Goal: Information Seeking & Learning: Learn about a topic

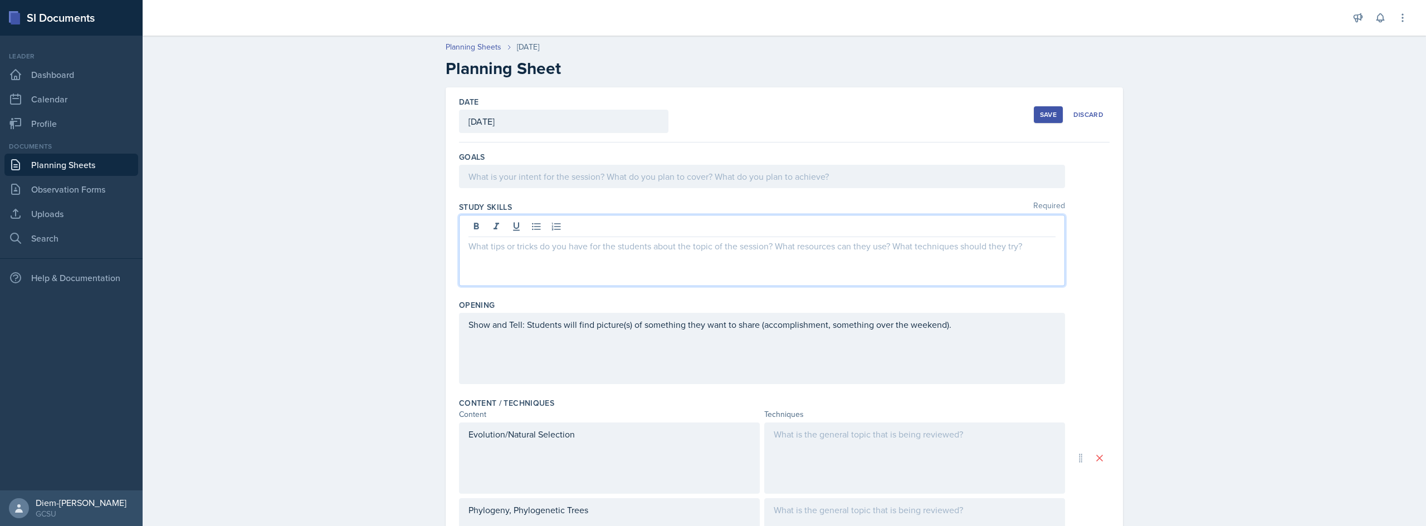
scroll to position [51, 0]
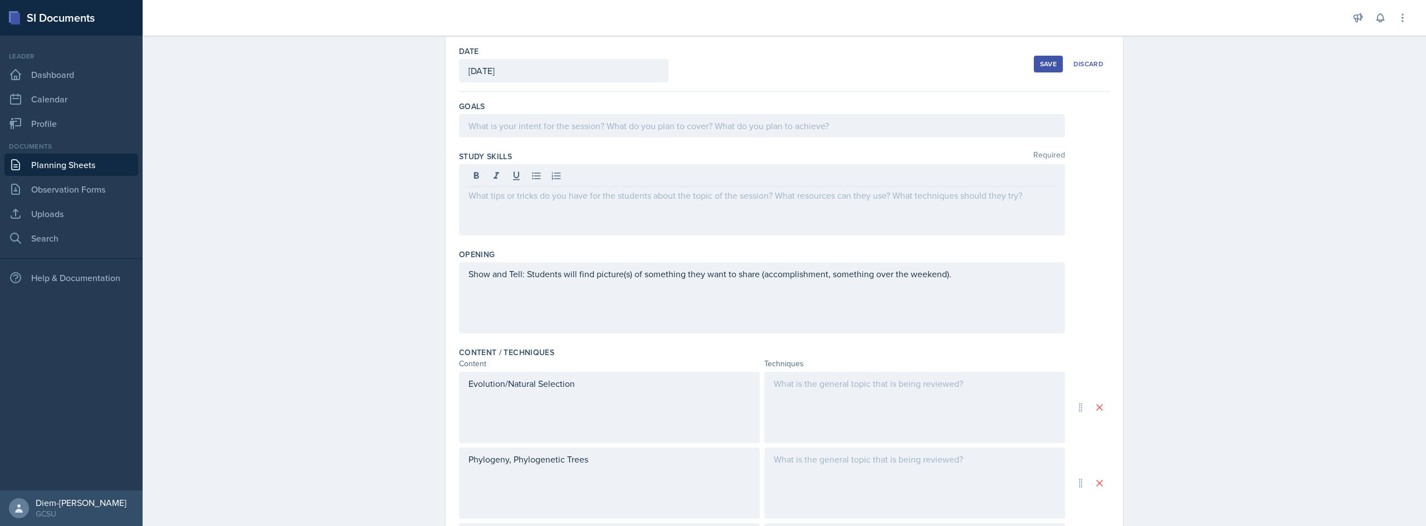
click at [633, 311] on div "Show and Tell: Students will find picture(s) of something they want to share (a…" at bounding box center [762, 297] width 606 height 71
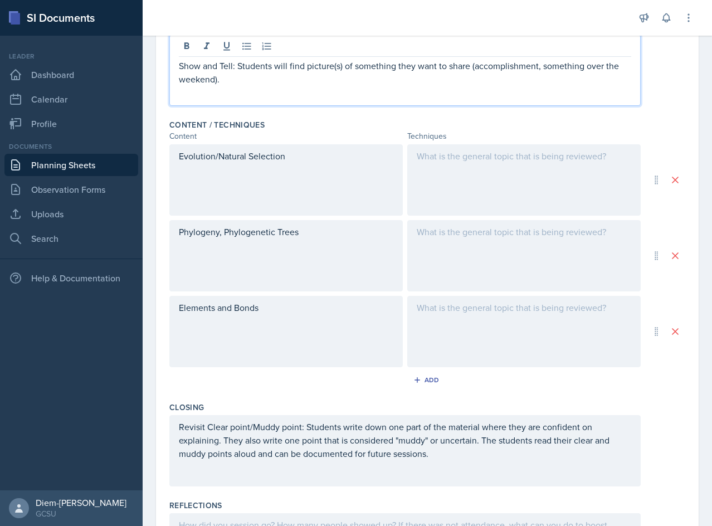
scroll to position [0, 0]
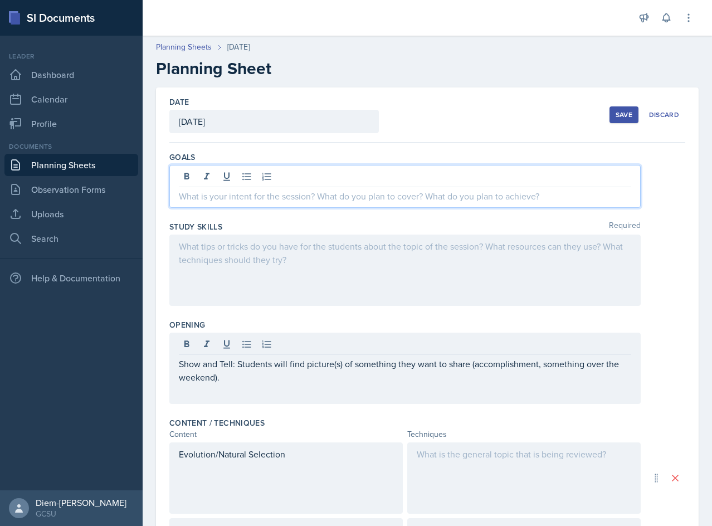
click at [329, 172] on div at bounding box center [404, 186] width 471 height 43
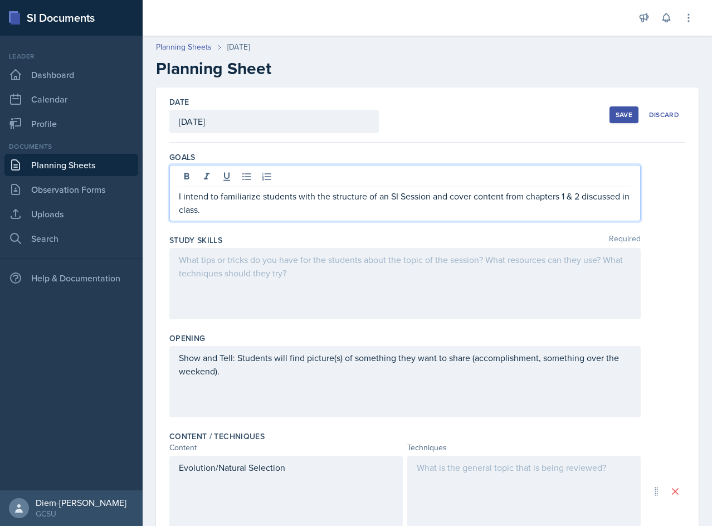
click at [327, 280] on div at bounding box center [404, 283] width 471 height 71
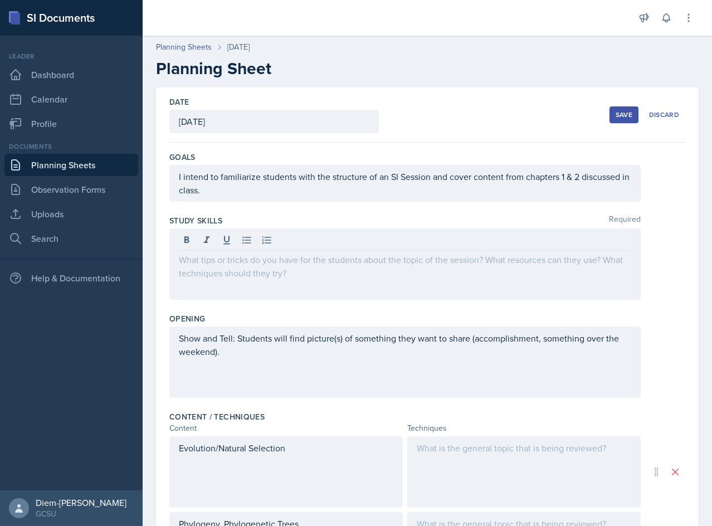
click at [317, 263] on p at bounding box center [405, 259] width 452 height 13
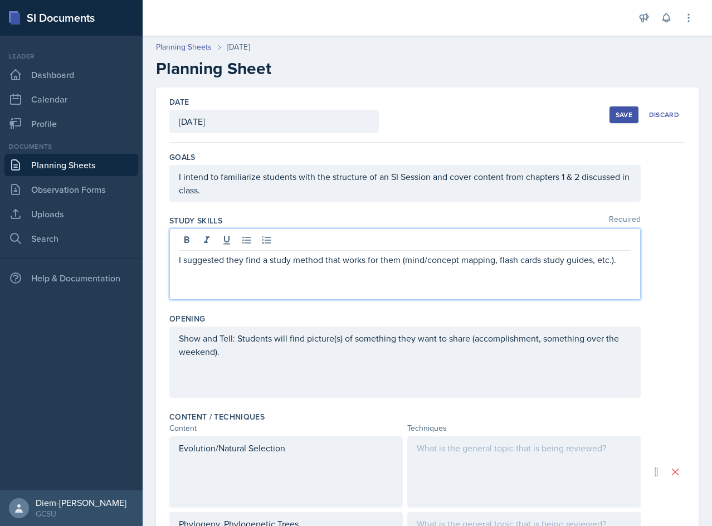
click at [307, 263] on p "I suggested they find a study method that works for them (mind/concept mapping,…" at bounding box center [405, 259] width 452 height 13
click at [271, 261] on p "I suggested they find a study method that works for them (mind/concept mapping,…" at bounding box center [405, 259] width 452 height 13
click at [313, 273] on p at bounding box center [405, 272] width 452 height 13
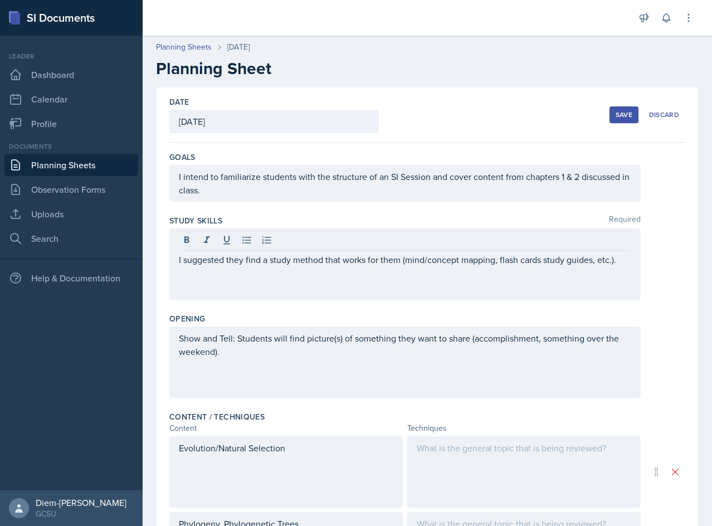
scroll to position [55, 0]
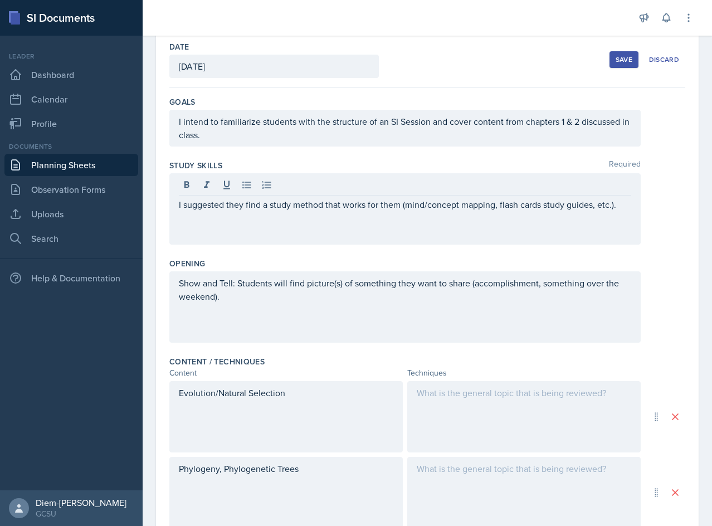
click at [309, 310] on div "Show and Tell: Students will find picture(s) of something they want to share (a…" at bounding box center [404, 306] width 471 height 71
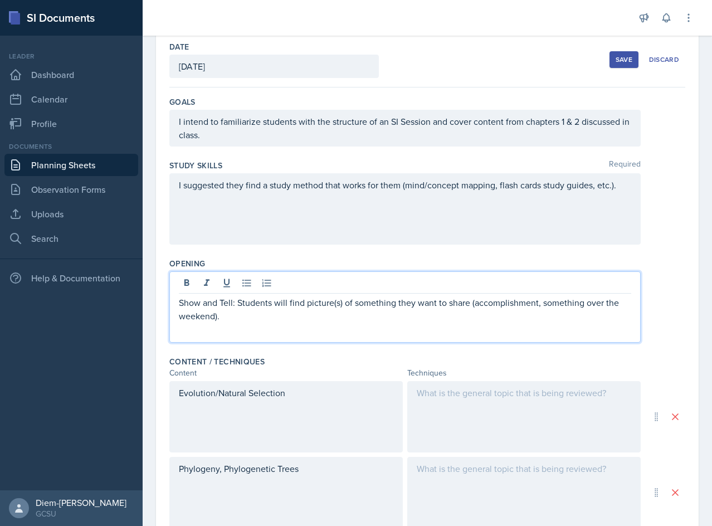
scroll to position [75, 0]
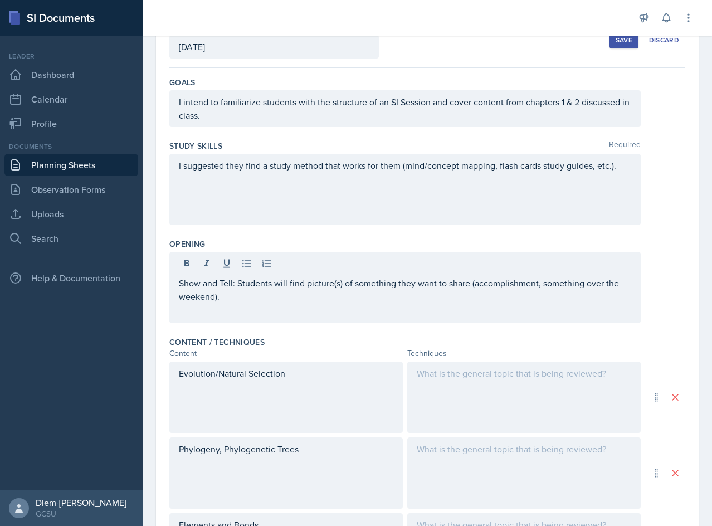
click at [267, 304] on div "Show and Tell: Students will find picture(s) of something they want to share (a…" at bounding box center [404, 287] width 471 height 71
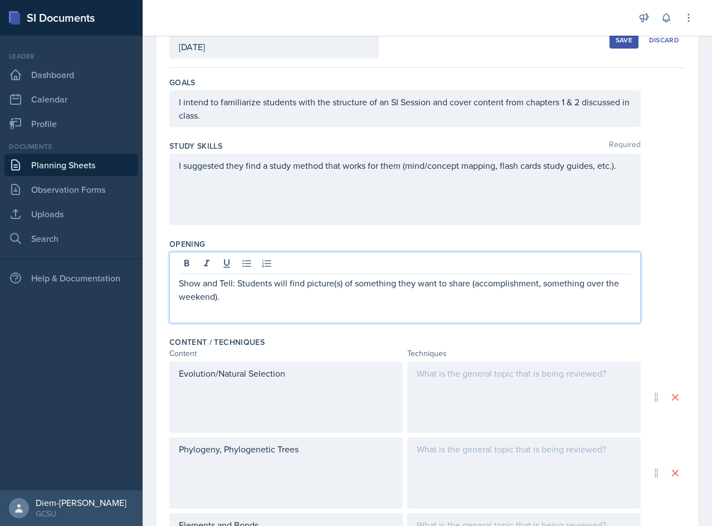
click at [234, 299] on p "Show and Tell: Students will find picture(s) of something they want to share (a…" at bounding box center [405, 289] width 452 height 27
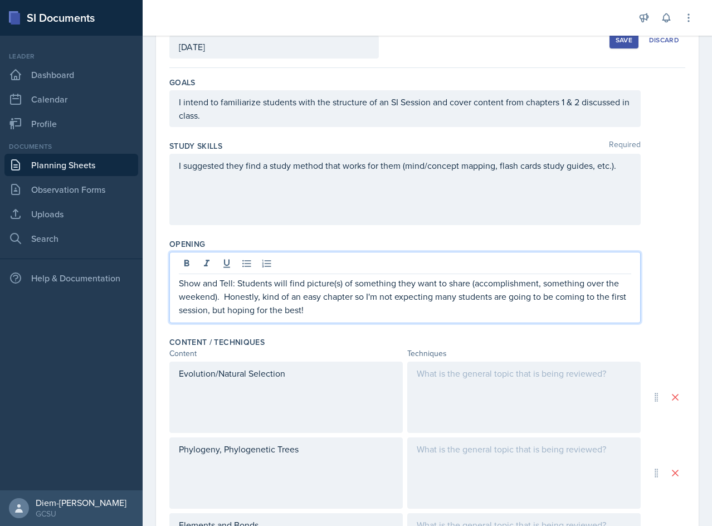
click at [265, 297] on p "Show and Tell: Students will find picture(s) of something they want to share (a…" at bounding box center [405, 296] width 452 height 40
click at [312, 292] on p "Show and Tell: Students will find picture(s) of something they want to share (a…" at bounding box center [405, 296] width 452 height 40
drag, startPoint x: 323, startPoint y: 296, endPoint x: 224, endPoint y: 301, distance: 99.2
click at [224, 301] on p "Show and Tell: Students will find picture(s) of something they want to share (a…" at bounding box center [405, 296] width 452 height 40
click at [270, 299] on p "Show and Tell: Students will find picture(s) of something they want to share (a…" at bounding box center [405, 296] width 452 height 40
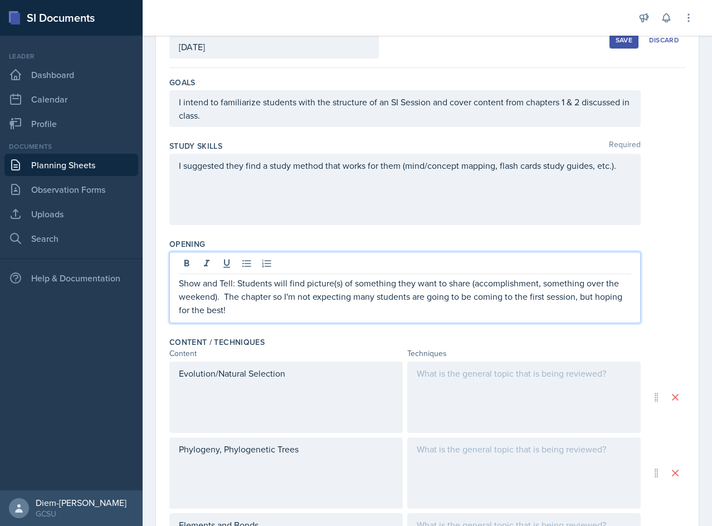
click at [241, 292] on p "Show and Tell: Students will find picture(s) of something they want to share (a…" at bounding box center [405, 296] width 452 height 40
click at [326, 304] on p "Show and Tell: Students will find picture(s) of something they want to share (a…" at bounding box center [405, 296] width 452 height 40
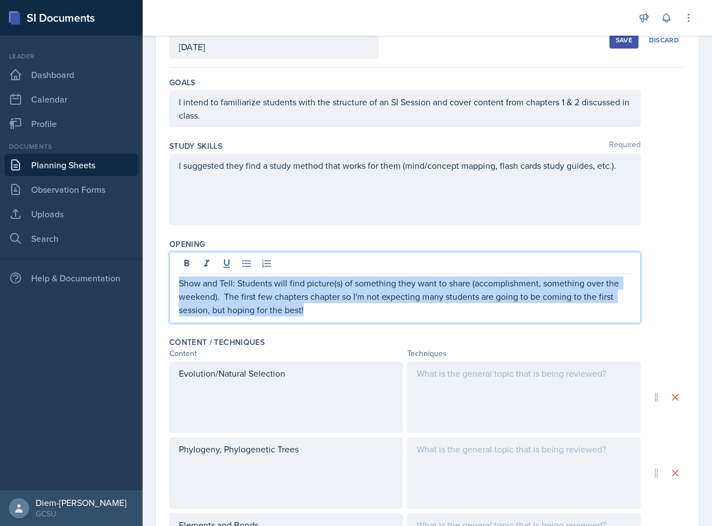
click at [325, 304] on p "Show and Tell: Students will find picture(s) of something they want to share (a…" at bounding box center [405, 296] width 452 height 40
click at [302, 307] on p "Show and Tell: Students will find picture(s) of something they want to share (a…" at bounding box center [405, 296] width 452 height 40
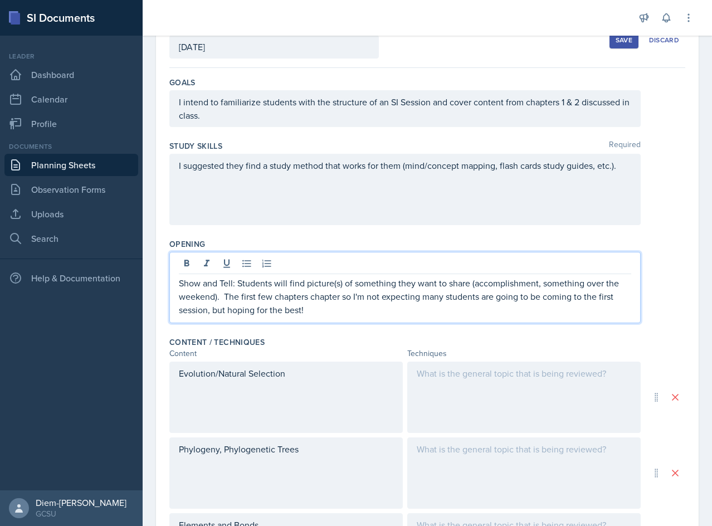
click at [310, 300] on p "Show and Tell: Students will find picture(s) of something they want to share (a…" at bounding box center [405, 296] width 452 height 40
click at [331, 297] on p "Show and Tell: Students will find picture(s) of something they want to share (a…" at bounding box center [405, 296] width 452 height 40
click at [366, 304] on p "Show and Tell: Students will find picture(s) of something they want to share (a…" at bounding box center [405, 296] width 452 height 40
click at [367, 296] on p "Show and Tell: Students will find picture(s) of something they want to share (a…" at bounding box center [405, 296] width 452 height 40
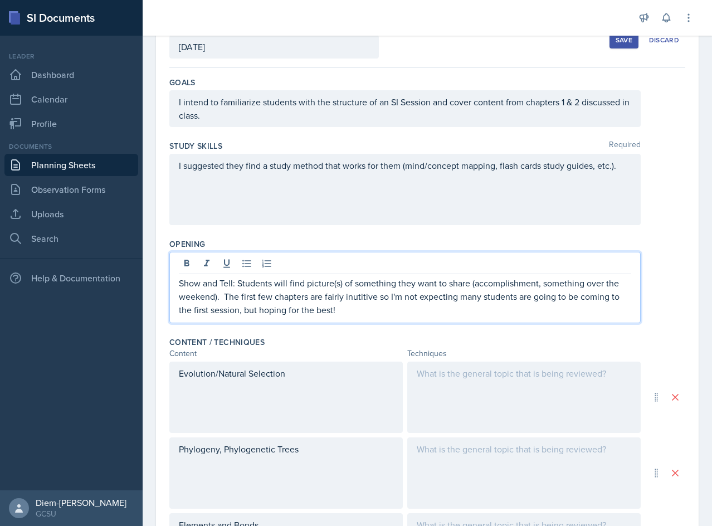
click at [364, 299] on p "Show and Tell: Students will find picture(s) of something they want to share (a…" at bounding box center [405, 296] width 452 height 40
drag, startPoint x: 363, startPoint y: 305, endPoint x: 340, endPoint y: 295, distance: 24.9
drag, startPoint x: 340, startPoint y: 295, endPoint x: 349, endPoint y: 295, distance: 8.9
click at [216, 315] on p "Show and Tell: Students will find picture(s) of something they want to share (a…" at bounding box center [405, 296] width 452 height 40
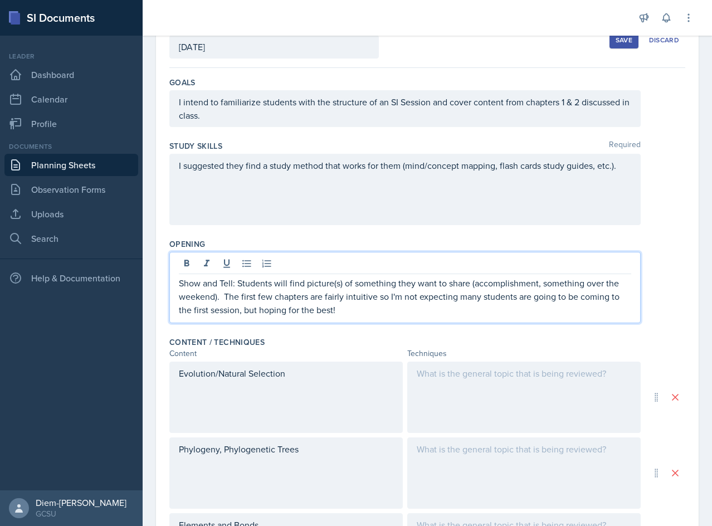
click at [223, 311] on p "Show and Tell: Students will find picture(s) of something they want to share (a…" at bounding box center [405, 296] width 452 height 40
drag, startPoint x: 367, startPoint y: 310, endPoint x: 261, endPoint y: 326, distance: 107.5
click at [261, 326] on div "Opening Show and Tell: Students will find picture(s) of something they want to …" at bounding box center [427, 283] width 516 height 98
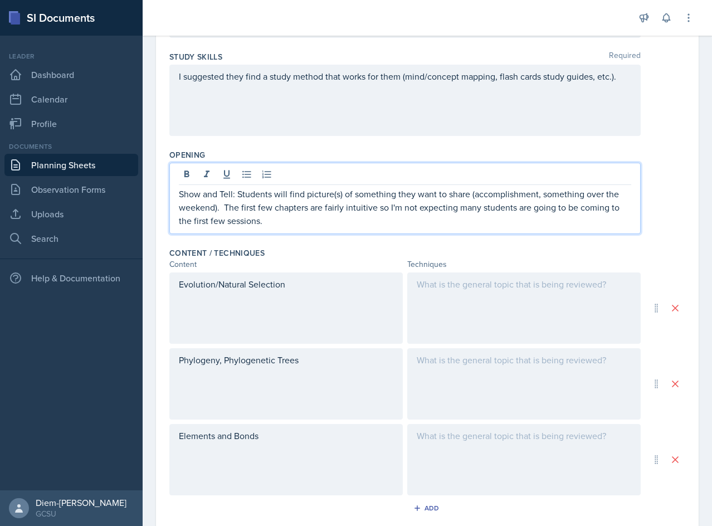
scroll to position [167, 0]
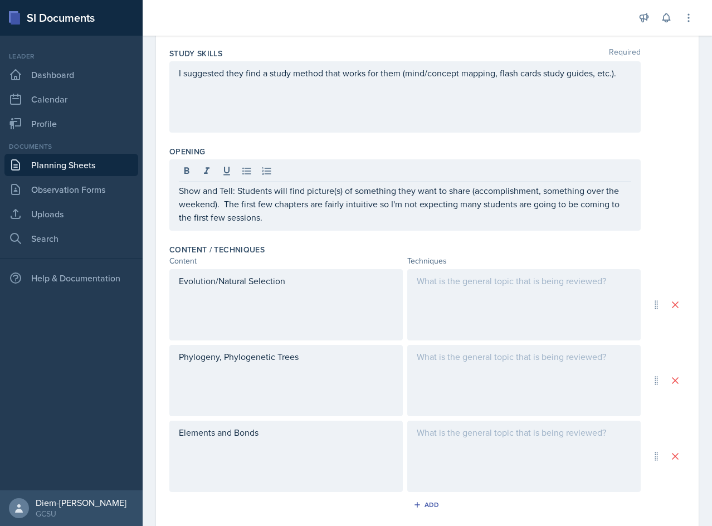
click at [289, 310] on div "Evolution/Natural Selection" at bounding box center [285, 304] width 233 height 71
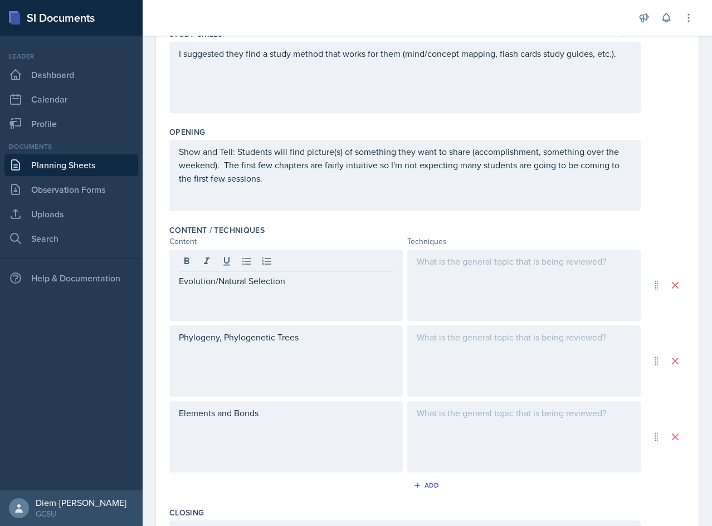
click at [310, 296] on div "Evolution/Natural Selection" at bounding box center [285, 285] width 233 height 71
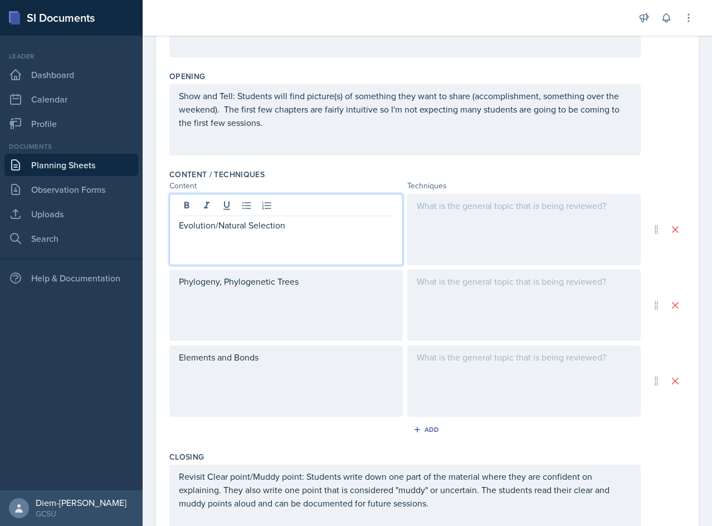
click at [310, 296] on div "Phylogeny, Phylogenetic Trees" at bounding box center [285, 305] width 233 height 71
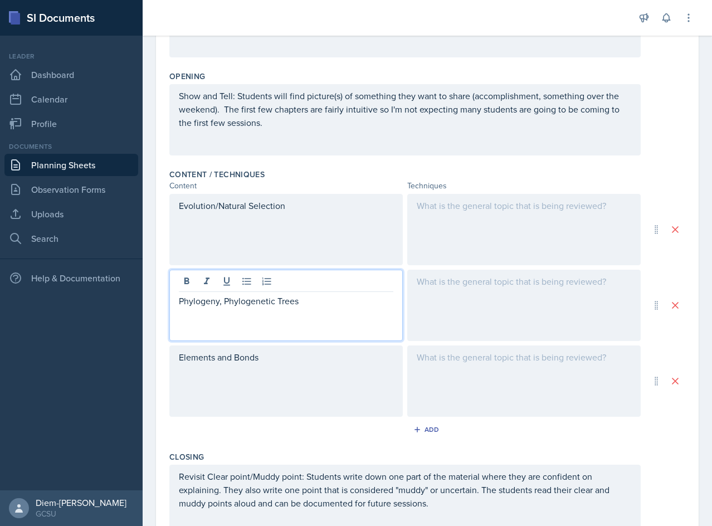
scroll to position [262, 0]
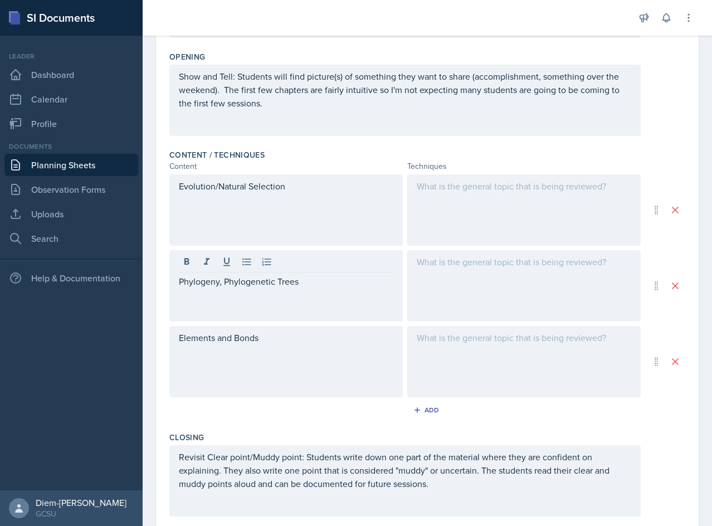
click at [299, 208] on div "Evolution/Natural Selection" at bounding box center [285, 209] width 233 height 71
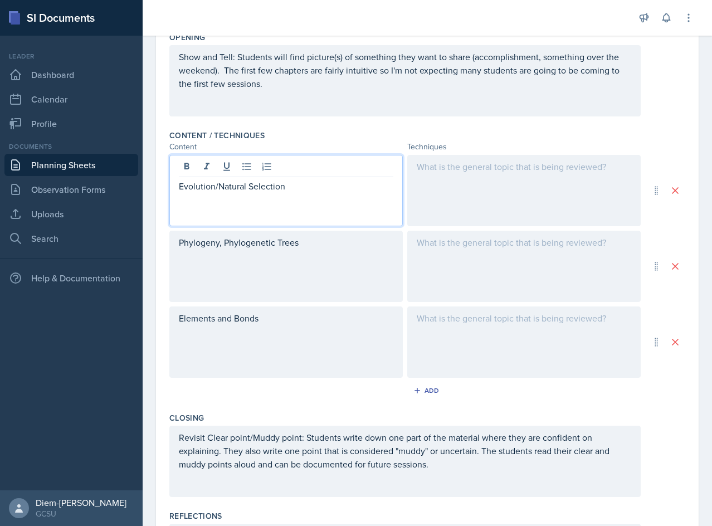
click at [275, 325] on div "Elements and Bonds" at bounding box center [285, 341] width 233 height 71
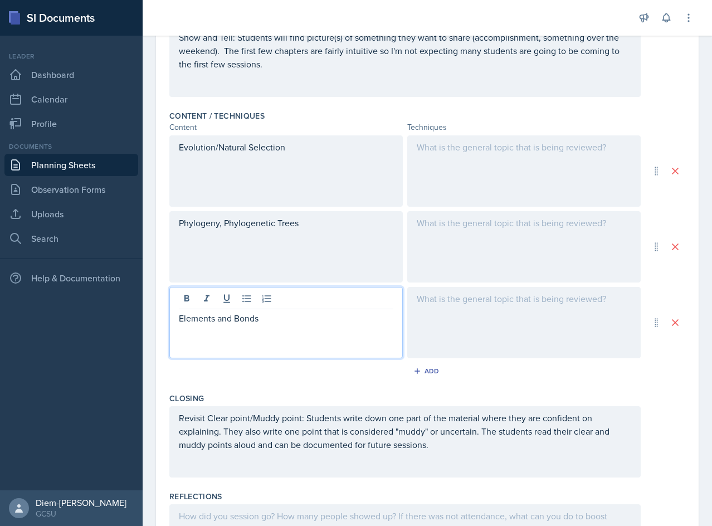
click at [308, 221] on div "Phylogeny, Phylogenetic Trees" at bounding box center [285, 246] width 233 height 71
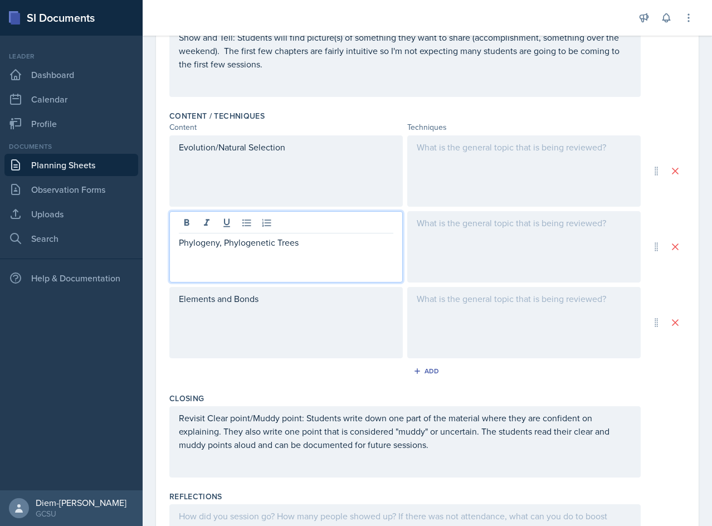
click at [310, 309] on div "Elements and Bonds" at bounding box center [285, 322] width 233 height 71
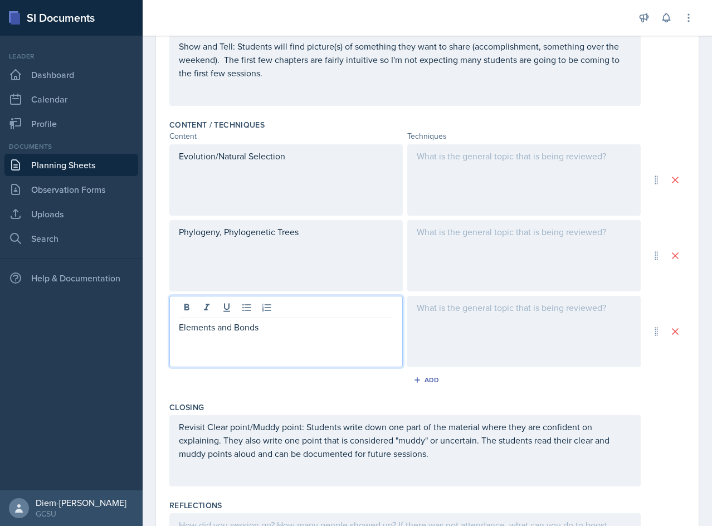
scroll to position [265, 0]
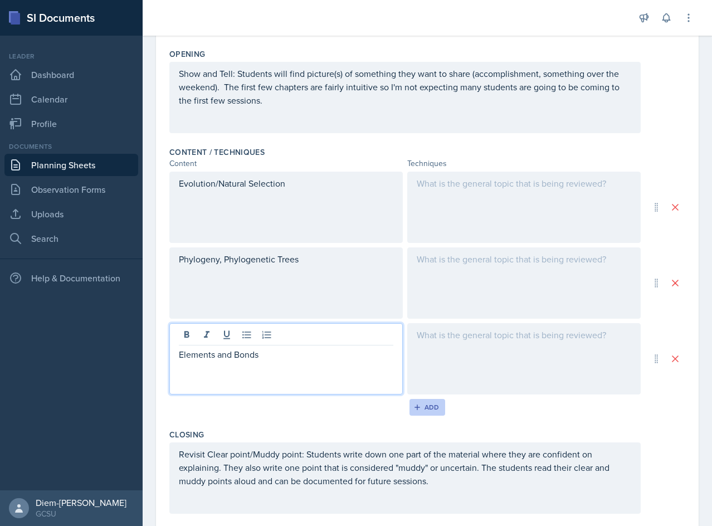
click at [430, 414] on button "Add" at bounding box center [427, 407] width 36 height 17
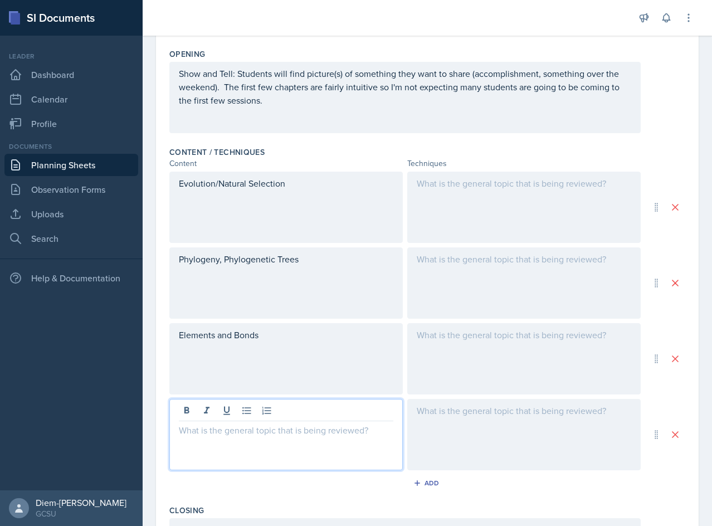
click at [232, 410] on div at bounding box center [285, 434] width 233 height 71
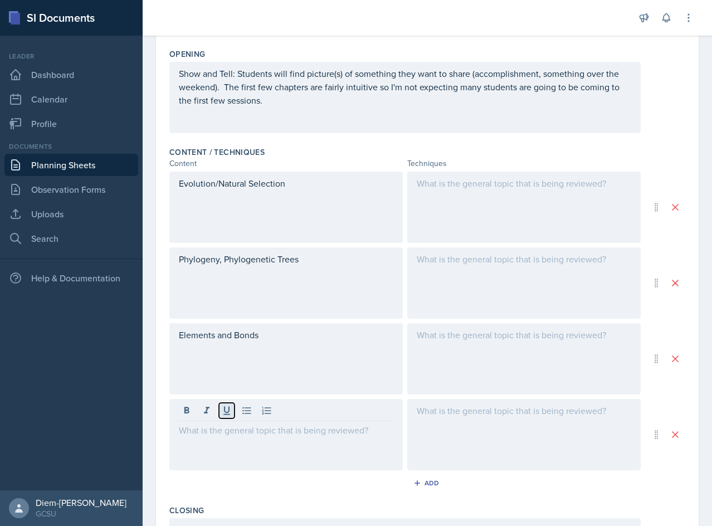
click at [223, 415] on icon at bounding box center [226, 410] width 11 height 11
click at [222, 439] on div at bounding box center [285, 434] width 233 height 71
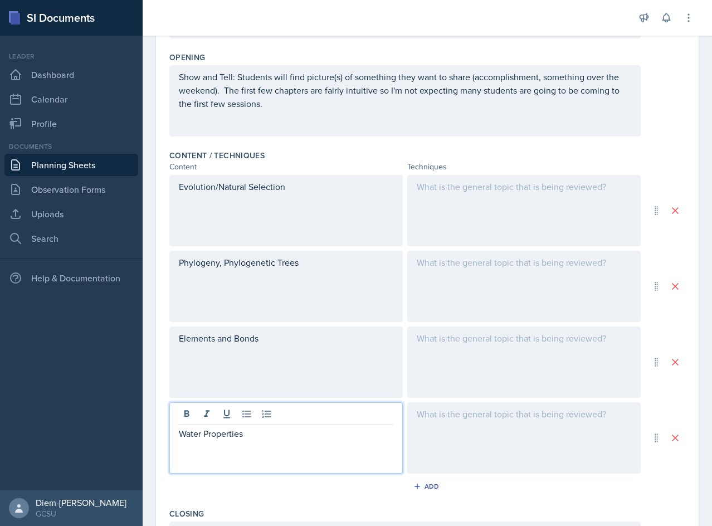
scroll to position [278, 0]
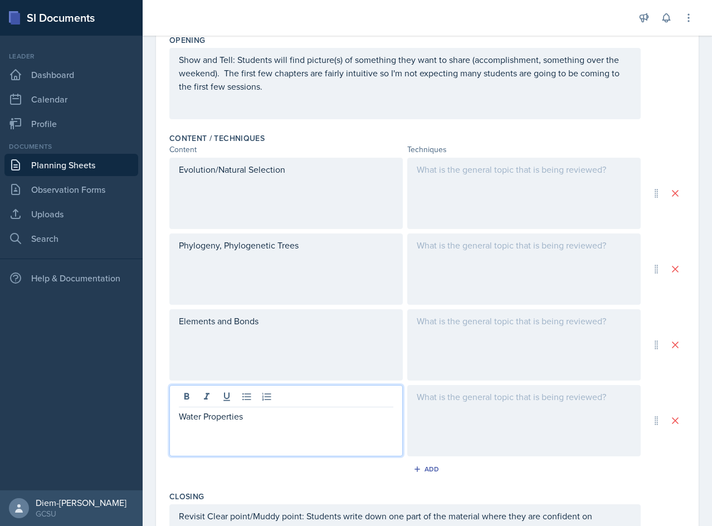
click at [182, 173] on p "Evolution/Natural Selection" at bounding box center [286, 169] width 214 height 13
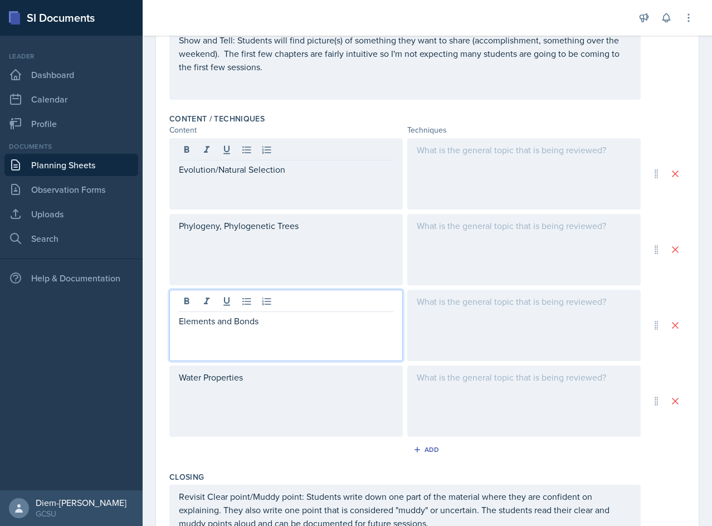
click at [210, 307] on div "Elements and Bonds" at bounding box center [285, 325] width 233 height 71
click at [174, 330] on div "Elements and Bonds" at bounding box center [285, 325] width 233 height 71
click at [183, 326] on p "Elements and Bonds" at bounding box center [286, 320] width 214 height 13
click at [179, 326] on p "Elements and Bonds" at bounding box center [286, 320] width 214 height 13
click at [178, 232] on div "Phylogeny, Phylogenetic Trees" at bounding box center [285, 249] width 233 height 71
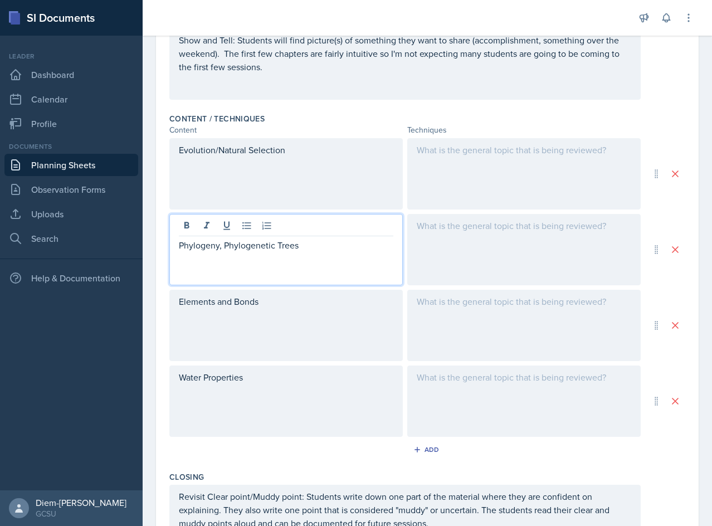
scroll to position [317, 0]
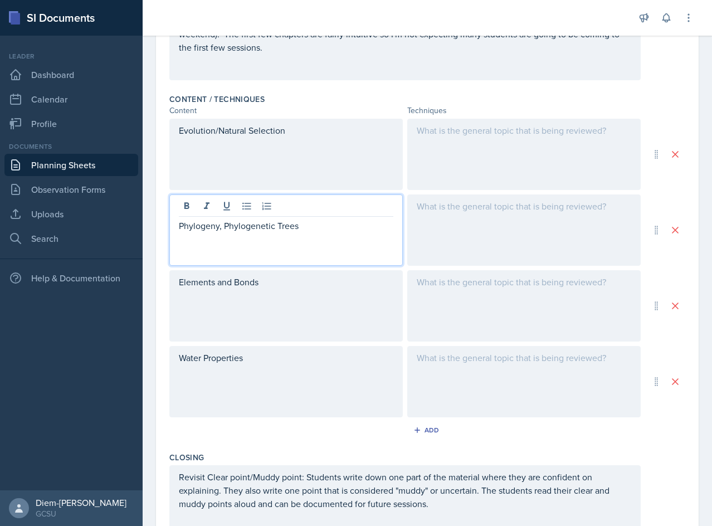
click at [178, 232] on div "Phylogeny, Phylogenetic Trees" at bounding box center [285, 229] width 233 height 71
click at [179, 228] on p "Phylogeny, Phylogenetic Trees" at bounding box center [286, 225] width 214 height 13
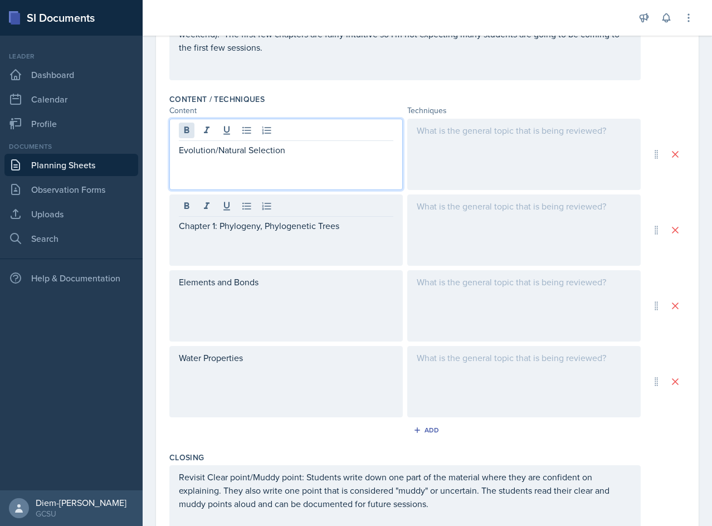
click at [180, 134] on div "Evolution/Natural Selection" at bounding box center [285, 154] width 233 height 71
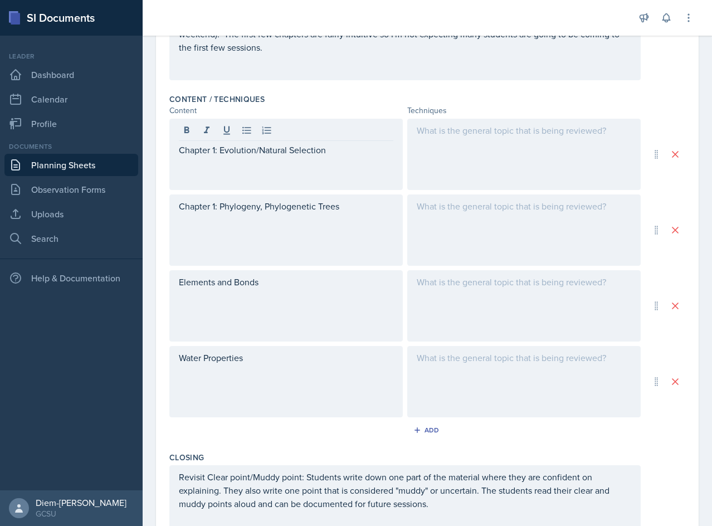
click at [184, 290] on div "Elements and Bonds" at bounding box center [285, 305] width 233 height 71
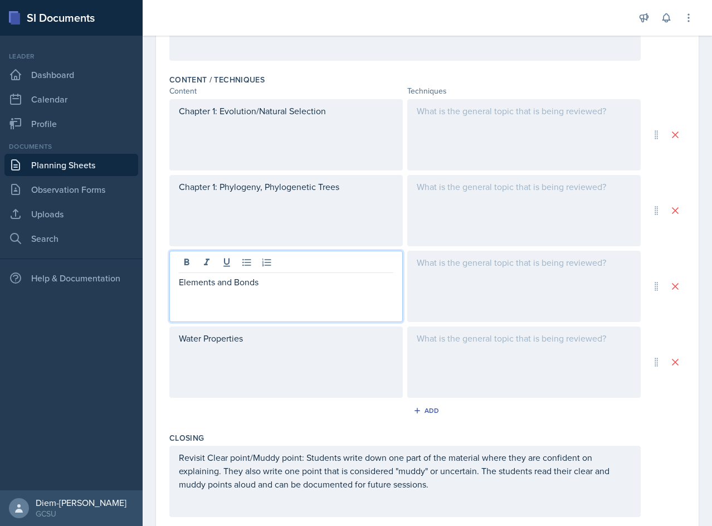
click at [480, 366] on div at bounding box center [523, 361] width 233 height 71
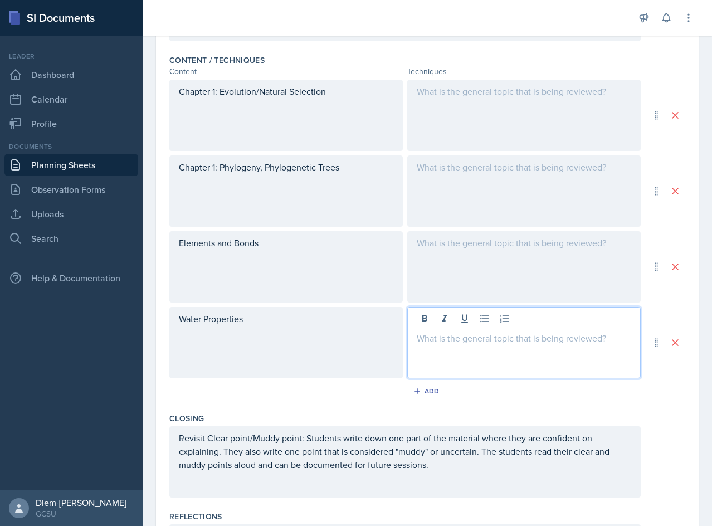
click at [471, 279] on div at bounding box center [523, 266] width 233 height 71
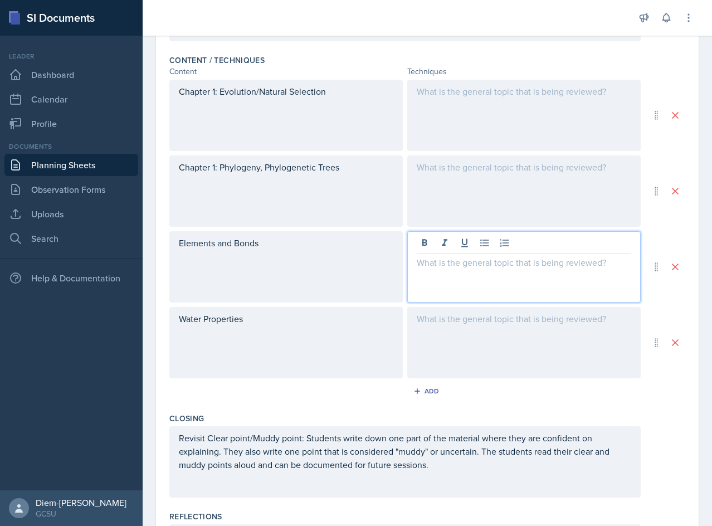
scroll to position [376, 0]
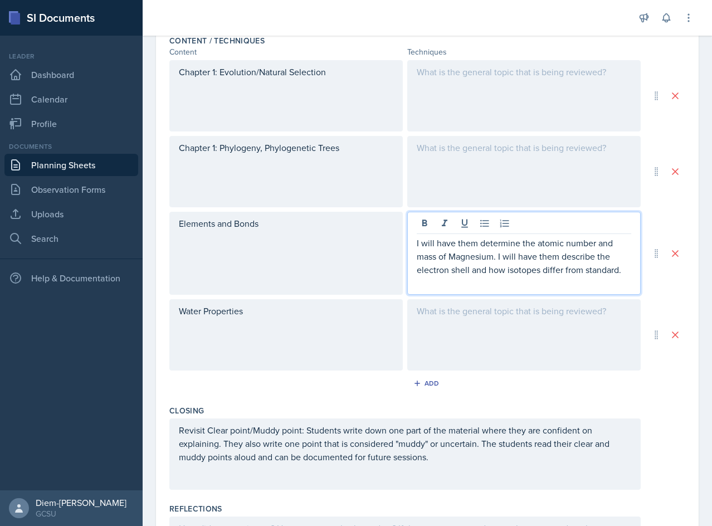
click at [486, 263] on p "I will have them determine the atomic number and mass of Magnesium. I will have…" at bounding box center [524, 256] width 214 height 40
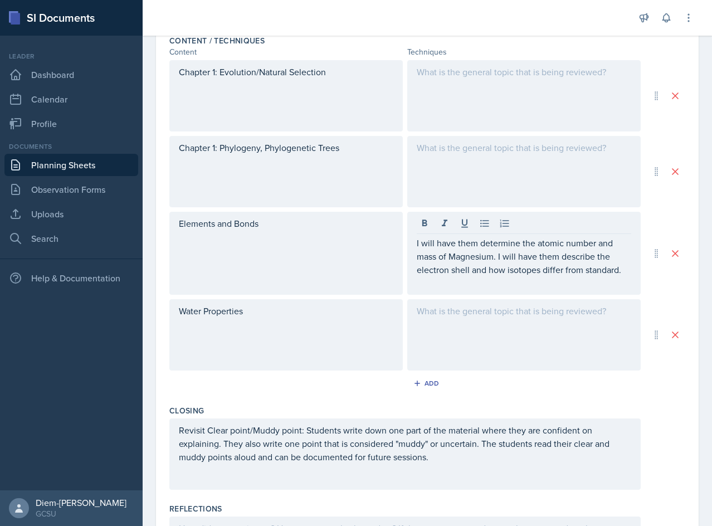
click at [291, 253] on div "Elements and Bonds" at bounding box center [285, 253] width 233 height 83
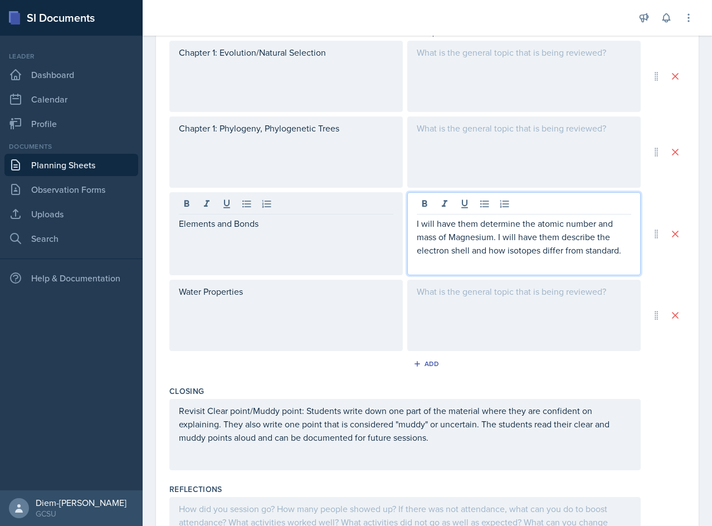
click at [514, 247] on div "I will have them determine the atomic number and mass of Magnesium. I will have…" at bounding box center [524, 243] width 214 height 53
click at [501, 258] on p at bounding box center [524, 263] width 214 height 13
click at [567, 236] on p "I will have them determine the atomic number and mass of Magnesium. I will have…" at bounding box center [524, 237] width 214 height 40
click at [475, 242] on p "I will have them determine the atomic number and mass of Magnesium. I will have…" at bounding box center [524, 237] width 214 height 40
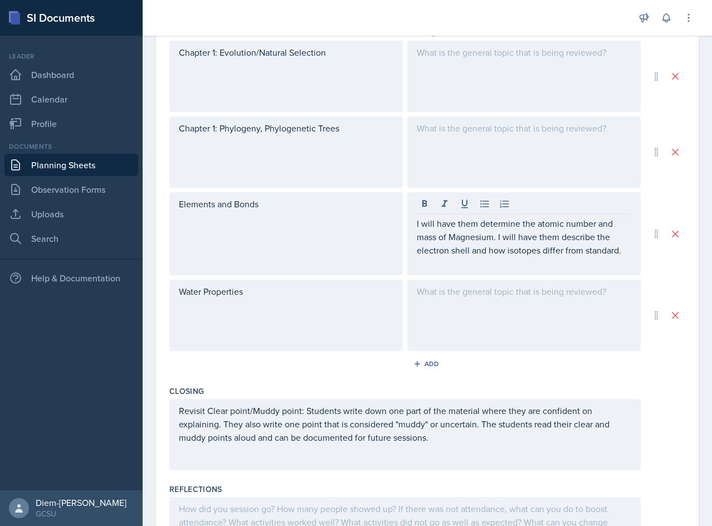
click at [472, 275] on div "I will have them determine the atomic number and mass of Magnesium. I will have…" at bounding box center [523, 233] width 233 height 83
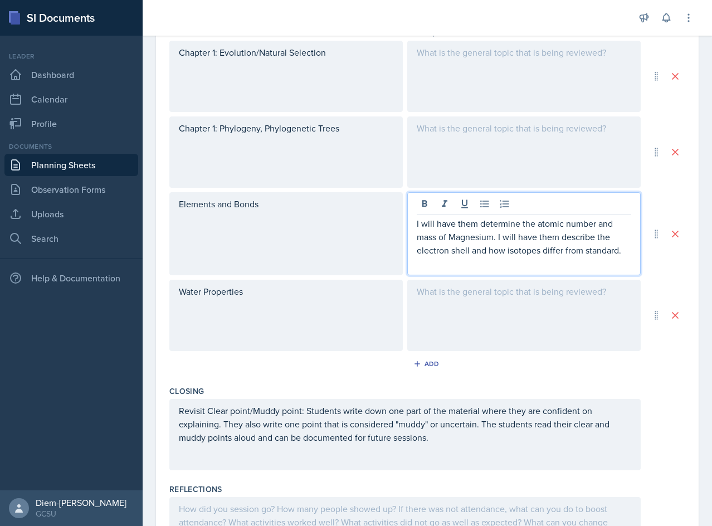
click at [470, 239] on p "I will have them determine the atomic number and mass of Magnesium. I will have…" at bounding box center [524, 237] width 214 height 40
click at [497, 249] on p "I will have them determine the atomic number and mass of Carbon. I will have th…" at bounding box center [524, 237] width 214 height 40
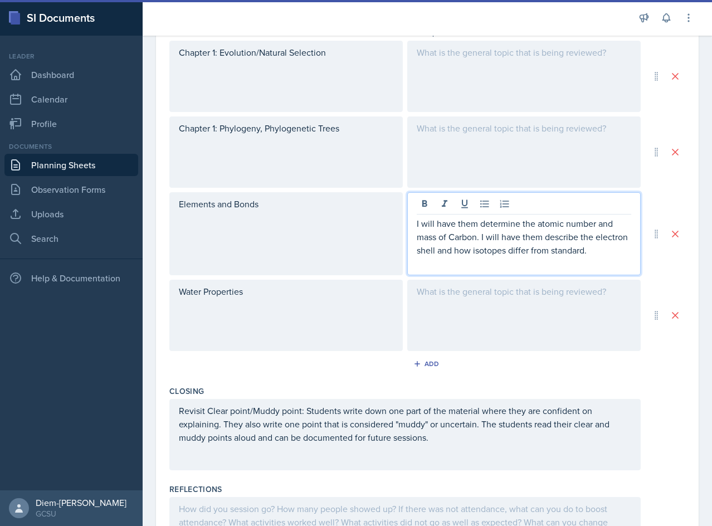
click at [616, 252] on p "I will have them determine the atomic number and mass of Carbon. I will have th…" at bounding box center [524, 237] width 214 height 40
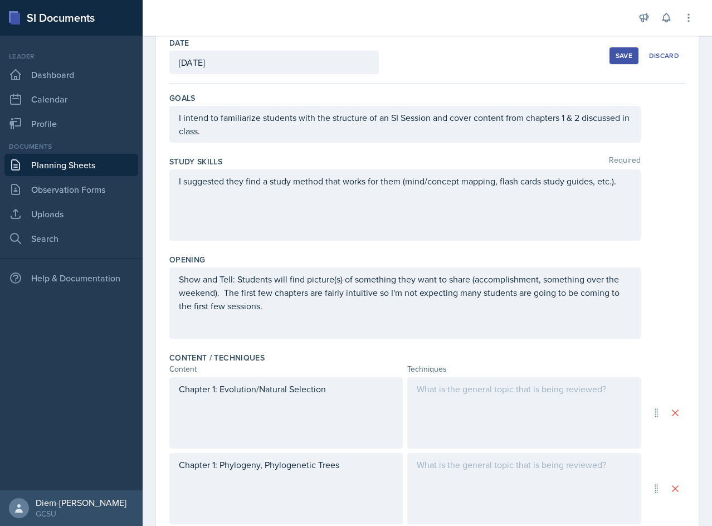
scroll to position [0, 0]
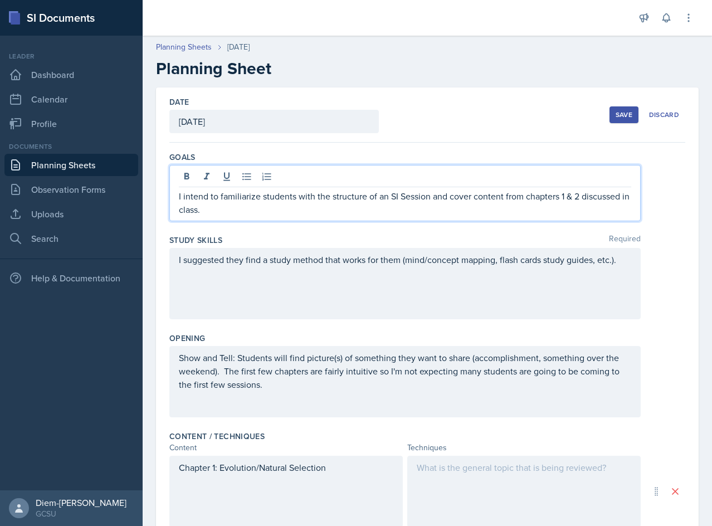
click at [492, 190] on p "I intend to familiarize students with the structure of an SI Session and cover …" at bounding box center [405, 202] width 452 height 27
click at [373, 209] on p "I intend to familiarize students with the structure of an SI Session and cover …" at bounding box center [405, 202] width 452 height 27
click at [364, 201] on p "I intend to familiarize students with the structure of an SI Session and cover …" at bounding box center [405, 202] width 452 height 27
click at [404, 204] on p "I intend to familiarize students with the structure of an SI Session and cover …" at bounding box center [405, 202] width 452 height 27
click at [433, 202] on p "I intend to familiarize students with the structure of an SI Session and cover …" at bounding box center [405, 202] width 452 height 27
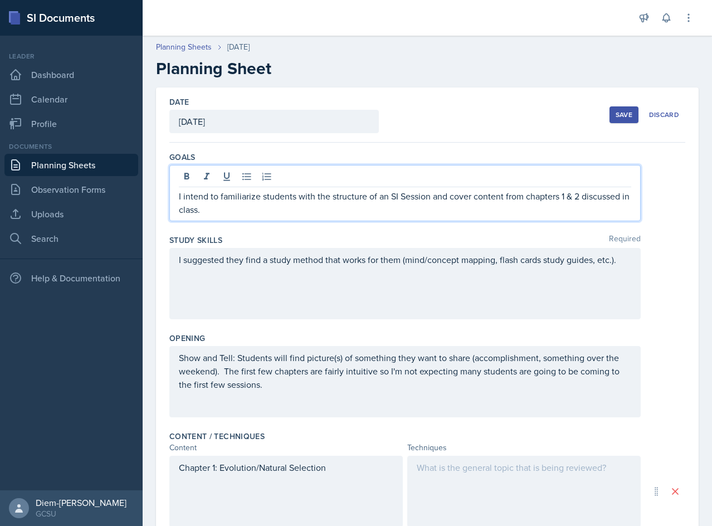
click at [295, 210] on p "I intend to familiarize students with the structure of an SI Session and cover …" at bounding box center [405, 202] width 452 height 27
click at [448, 196] on p "I intend to familiarize students with the structure of an SI Session and cover …" at bounding box center [405, 202] width 452 height 27
click at [511, 198] on p "I intend to familiarize students with the structure of an SI Session and cover …" at bounding box center [405, 202] width 452 height 27
click at [547, 198] on p "I intend to familiarize students with the structure of an SI Session and cover …" at bounding box center [405, 202] width 452 height 27
click at [571, 197] on p "I intend to familiarize students with the structure of an SI Session and cover …" at bounding box center [405, 202] width 452 height 27
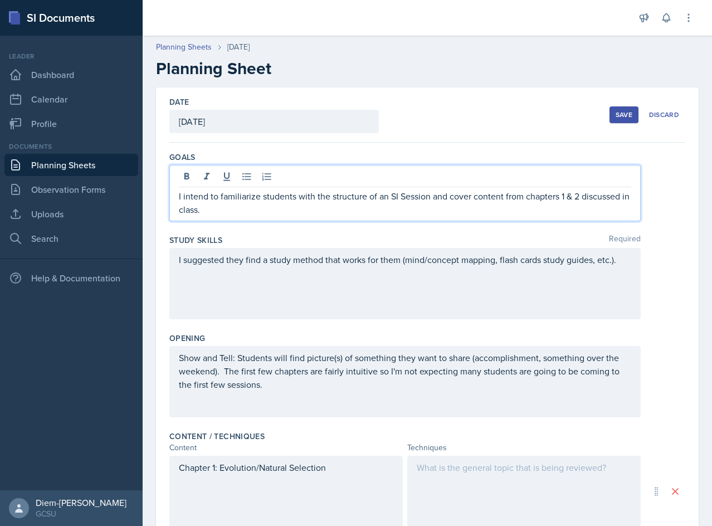
click at [296, 217] on div "I intend to familiarize students with the structure of an SI Session and cover …" at bounding box center [404, 193] width 471 height 56
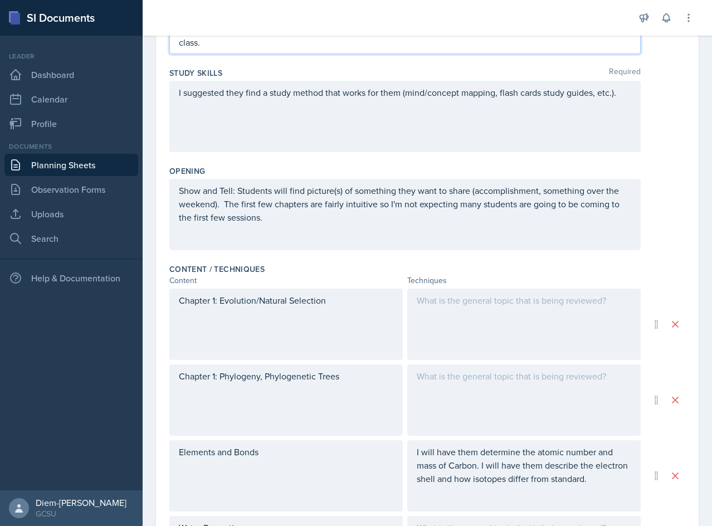
scroll to position [56, 0]
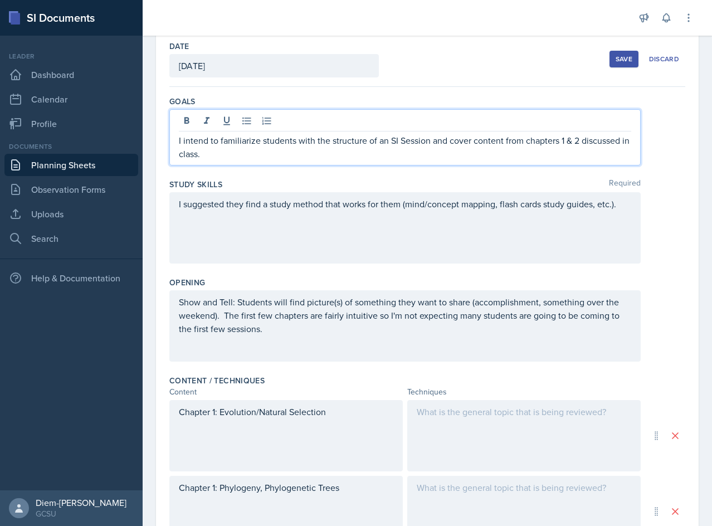
click at [223, 147] on p "I intend to familiarize students with the structure of an SI Session and cover …" at bounding box center [405, 147] width 452 height 27
click at [273, 143] on p "I intend to familiarize students with the structure of an SI Session and cover …" at bounding box center [405, 147] width 452 height 27
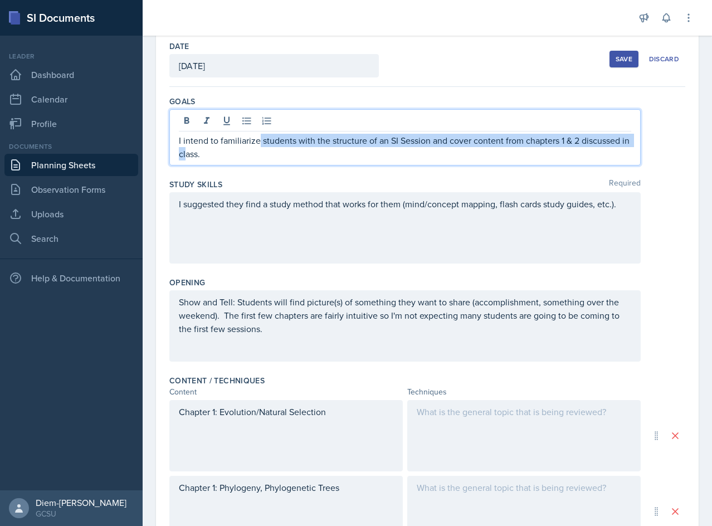
drag, startPoint x: 259, startPoint y: 140, endPoint x: 195, endPoint y: 151, distance: 64.9
click at [195, 151] on p "I intend to familiarize students with the structure of an SI Session and cover …" at bounding box center [405, 147] width 452 height 27
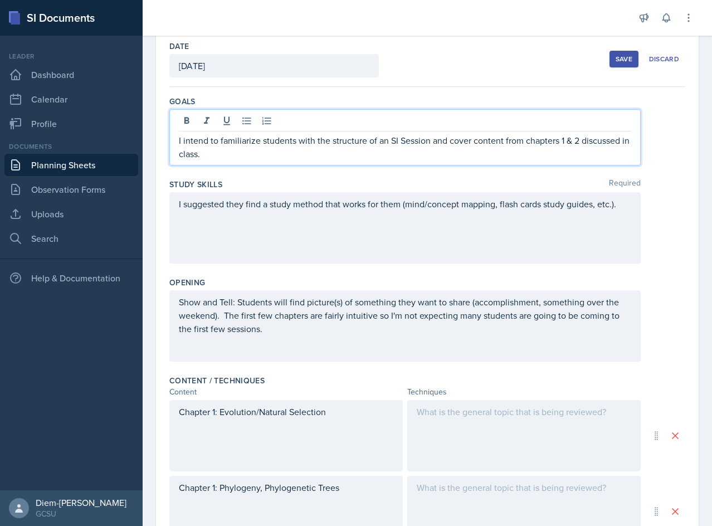
click at [429, 149] on p "I intend to familiarize students with the structure of an SI Session and cover …" at bounding box center [405, 147] width 452 height 27
click at [439, 141] on p "I intend to familiarize students with the structure of an SI Session and cover …" at bounding box center [405, 147] width 452 height 27
click at [428, 141] on p "I intend to familiarize students with the structure of an SI Session and cover …" at bounding box center [405, 147] width 452 height 27
drag, startPoint x: 389, startPoint y: 141, endPoint x: 240, endPoint y: 139, distance: 149.3
click at [240, 139] on p "I intend to familiarize students with the structure of an SI Session and cover …" at bounding box center [405, 147] width 452 height 27
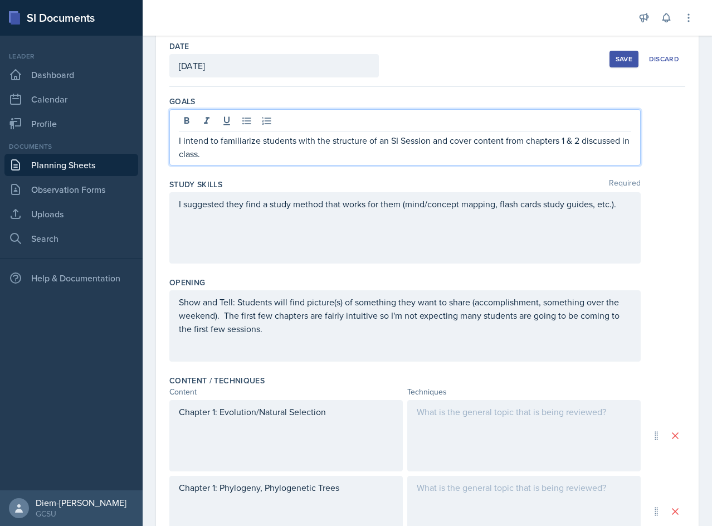
click at [256, 157] on p "I intend to familiarize students with the structure of an SI Session and cover …" at bounding box center [405, 147] width 452 height 27
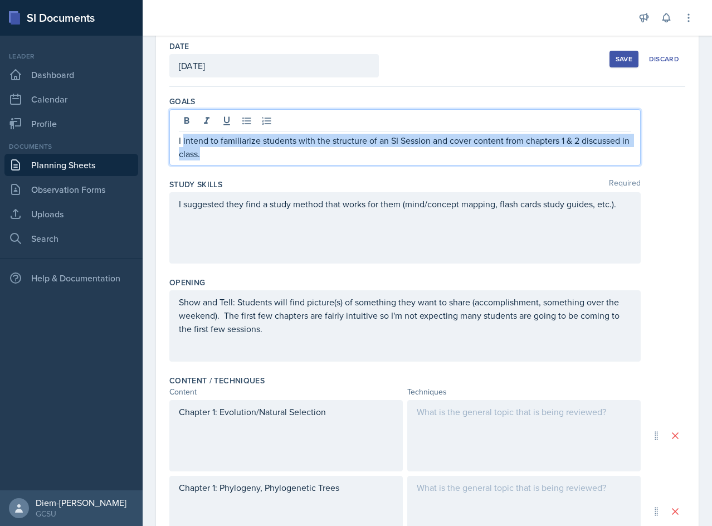
drag, startPoint x: 222, startPoint y: 156, endPoint x: 182, endPoint y: 136, distance: 44.3
click at [182, 136] on p "I intend to familiarize students with the structure of an SI Session and cover …" at bounding box center [405, 147] width 452 height 27
click at [522, 141] on p "I intend to familiarize students with the structure of an SI Session and cover …" at bounding box center [405, 147] width 452 height 27
drag, startPoint x: 221, startPoint y: 144, endPoint x: 444, endPoint y: 140, distance: 223.4
click at [444, 140] on p "I intend to familiarize students with the structure of an SI Session and cover …" at bounding box center [405, 147] width 452 height 27
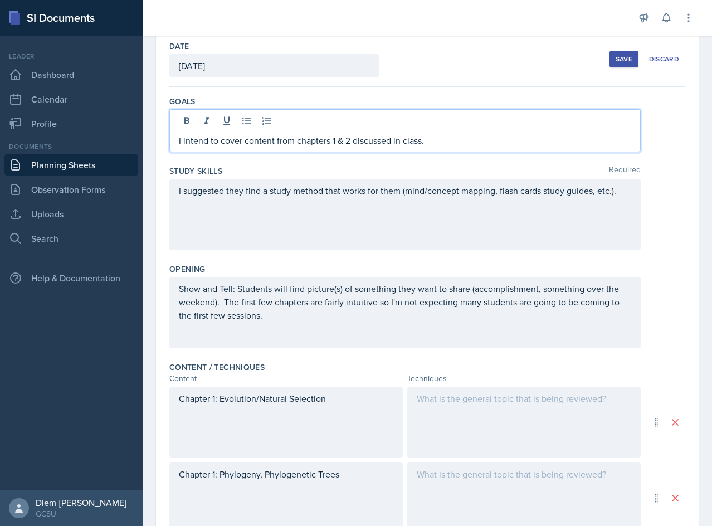
click at [461, 139] on p "I intend to cover content from chapters 1 & 2 discussed in class." at bounding box center [405, 140] width 452 height 13
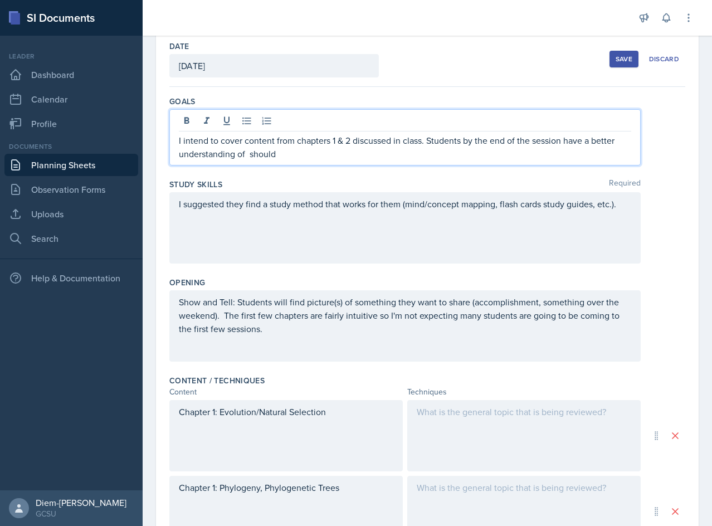
click at [257, 157] on p "I intend to cover content from chapters 1 & 2 discussed in class. Students by t…" at bounding box center [405, 147] width 452 height 27
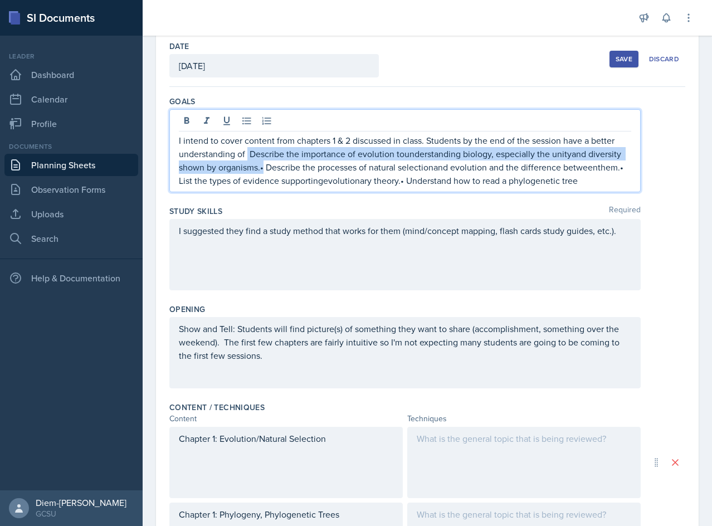
drag, startPoint x: 263, startPoint y: 170, endPoint x: 247, endPoint y: 157, distance: 20.6
click at [247, 157] on p "I intend to cover content from chapters 1 & 2 discussed in class. Students by t…" at bounding box center [405, 160] width 452 height 53
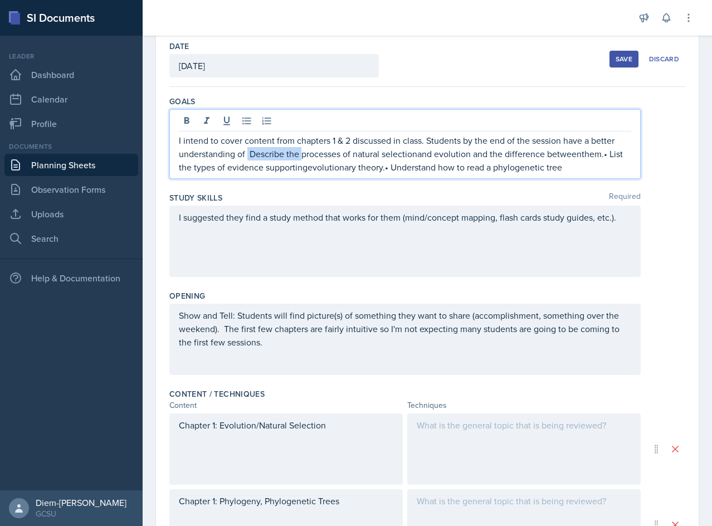
drag, startPoint x: 301, startPoint y: 156, endPoint x: 248, endPoint y: 155, distance: 52.4
click at [248, 155] on p "I intend to cover content from chapters 1 & 2 discussed in class. Students by t…" at bounding box center [405, 154] width 452 height 40
click at [364, 152] on p "I intend to cover content from chapters 1 & 2 discussed in class. Students by t…" at bounding box center [405, 154] width 452 height 40
click at [371, 156] on p "I intend to cover content from chapters 1 & 2 discussed in class. Students by t…" at bounding box center [405, 154] width 452 height 40
click at [384, 153] on p "I intend to cover content from chapters 1 & 2 discussed in class. Students by t…" at bounding box center [405, 154] width 452 height 40
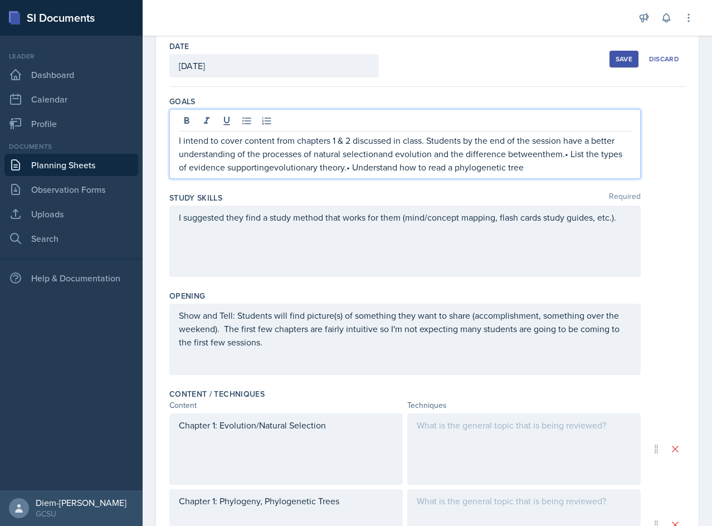
click at [380, 157] on p "I intend to cover content from chapters 1 & 2 discussed in class. Students by t…" at bounding box center [405, 154] width 452 height 40
click at [237, 155] on p "I intend to cover content from chapters 1 & 2 discussed in class. Students by t…" at bounding box center [405, 154] width 452 height 40
drag, startPoint x: 237, startPoint y: 155, endPoint x: 314, endPoint y: 155, distance: 76.3
click at [314, 155] on p "I intend to cover content from chapters 1 & 2 discussed in class. Students by t…" at bounding box center [405, 154] width 452 height 40
drag, startPoint x: 447, startPoint y: 155, endPoint x: 581, endPoint y: 154, distance: 134.2
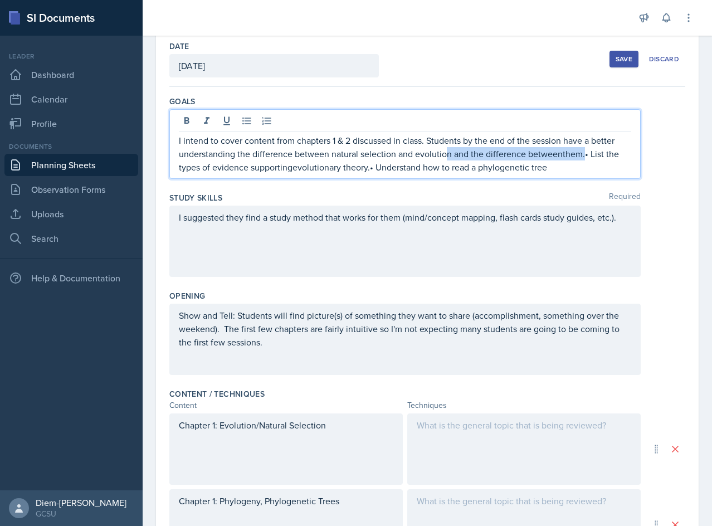
click at [581, 154] on p "I intend to cover content from chapters 1 & 2 discussed in class. Students by t…" at bounding box center [405, 154] width 452 height 40
drag, startPoint x: 456, startPoint y: 155, endPoint x: 465, endPoint y: 157, distance: 9.1
click at [465, 157] on p "I intend to cover content from chapters 1 & 2 discussed in class. Students by t…" at bounding box center [405, 154] width 452 height 40
click at [227, 162] on p "I intend to cover content from chapters 1 & 2 discussed in class. Students by t…" at bounding box center [405, 154] width 452 height 40
click at [220, 169] on p "I intend to cover content from chapters 1 & 2 discussed in class. Students by t…" at bounding box center [405, 154] width 452 height 40
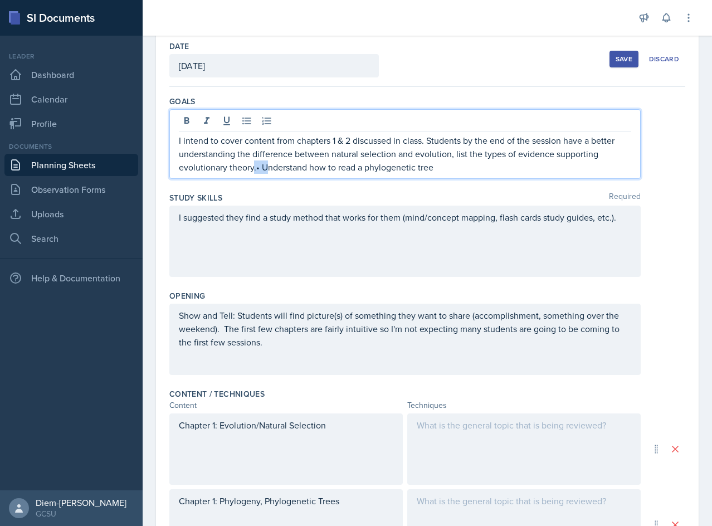
drag, startPoint x: 269, startPoint y: 171, endPoint x: 255, endPoint y: 172, distance: 14.5
click at [255, 172] on p "I intend to cover content from chapters 1 & 2 discussed in class. Students by t…" at bounding box center [405, 154] width 452 height 40
click at [304, 164] on p "I intend to cover content from chapters 1 & 2 discussed in class. Students by t…" at bounding box center [405, 154] width 452 height 40
drag, startPoint x: 452, startPoint y: 156, endPoint x: 398, endPoint y: 160, distance: 54.2
click at [398, 160] on p "I intend to cover content from chapters 1 & 2 discussed in class. Students by t…" at bounding box center [405, 154] width 452 height 40
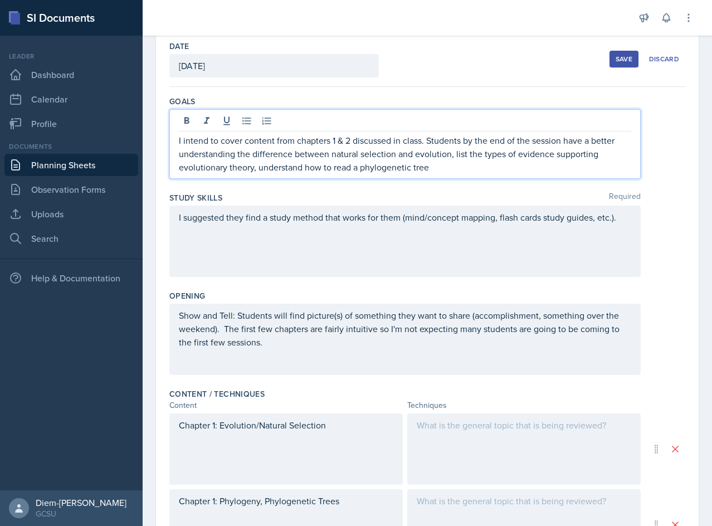
click at [403, 164] on p "I intend to cover content from chapters 1 & 2 discussed in class. Students by t…" at bounding box center [405, 154] width 452 height 40
click at [452, 164] on p "I intend to cover content from chapters 1 & 2 discussed in class. Students by t…" at bounding box center [405, 154] width 452 height 40
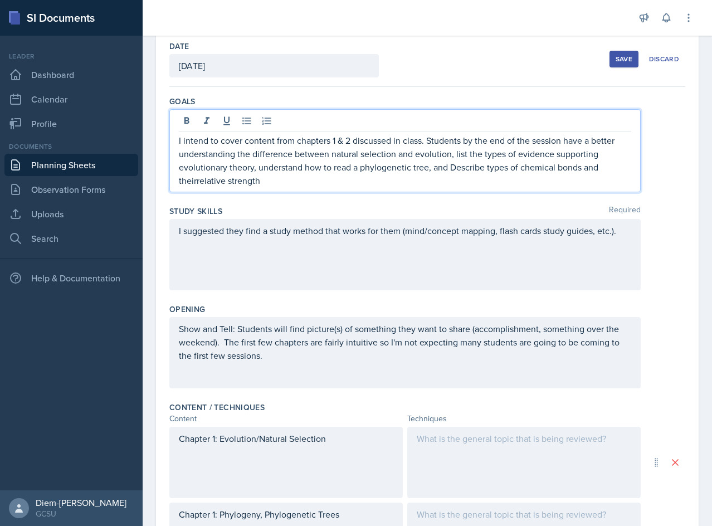
click at [447, 169] on p "I intend to cover content from chapters 1 & 2 discussed in class. Students by t…" at bounding box center [405, 160] width 452 height 53
click at [511, 175] on p "I intend to cover content from chapters 1 & 2 discussed in class. Students by t…" at bounding box center [405, 160] width 452 height 53
click at [466, 167] on p "I intend to cover content from chapters 1 & 2 discussed in class. Students by t…" at bounding box center [405, 160] width 452 height 53
click at [224, 184] on p "I intend to cover content from chapters 1 & 2 discussed in class. Students by t…" at bounding box center [405, 160] width 452 height 53
click at [199, 184] on p "I intend to cover content from chapters 1 & 2 discussed in class. Students by t…" at bounding box center [405, 160] width 452 height 53
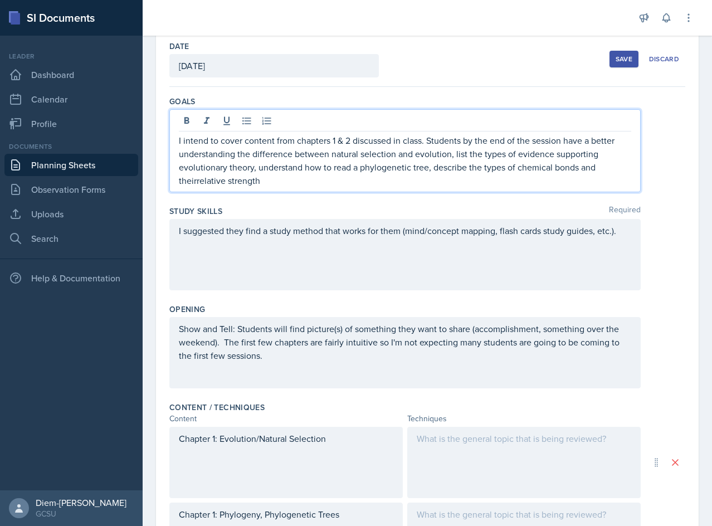
click at [194, 184] on p "I intend to cover content from chapters 1 & 2 discussed in class. Students by t…" at bounding box center [405, 160] width 452 height 53
click at [256, 179] on p "I intend to cover content from chapters 1 & 2 discussed in class. Students by t…" at bounding box center [405, 160] width 452 height 53
click at [185, 181] on p "I intend to cover content from chapters 1 & 2 discussed in class. Students by t…" at bounding box center [405, 160] width 452 height 53
click at [256, 183] on p "I intend to cover content from chapters 1 & 2 discussed in class. Students by t…" at bounding box center [405, 160] width 452 height 53
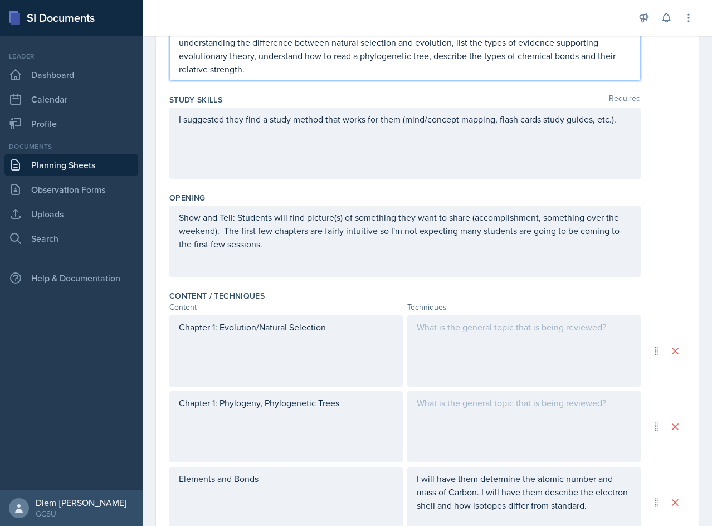
click at [334, 142] on div "I suggested they find a study method that works for them (mind/concept mapping,…" at bounding box center [404, 142] width 471 height 71
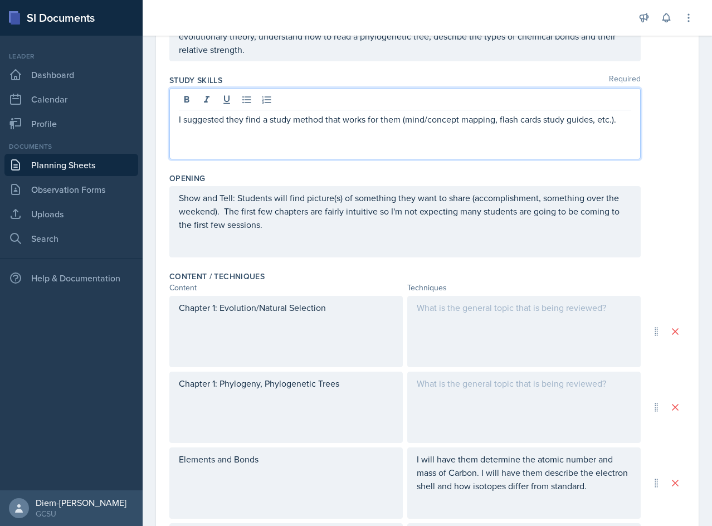
scroll to position [167, 0]
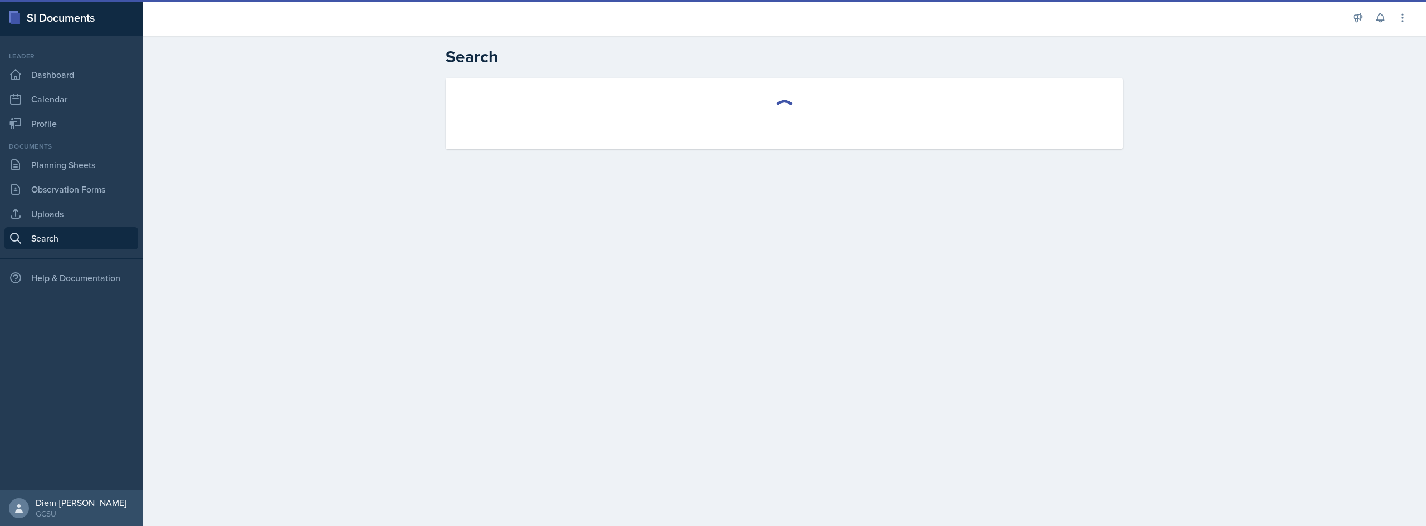
select select "all"
select select "1"
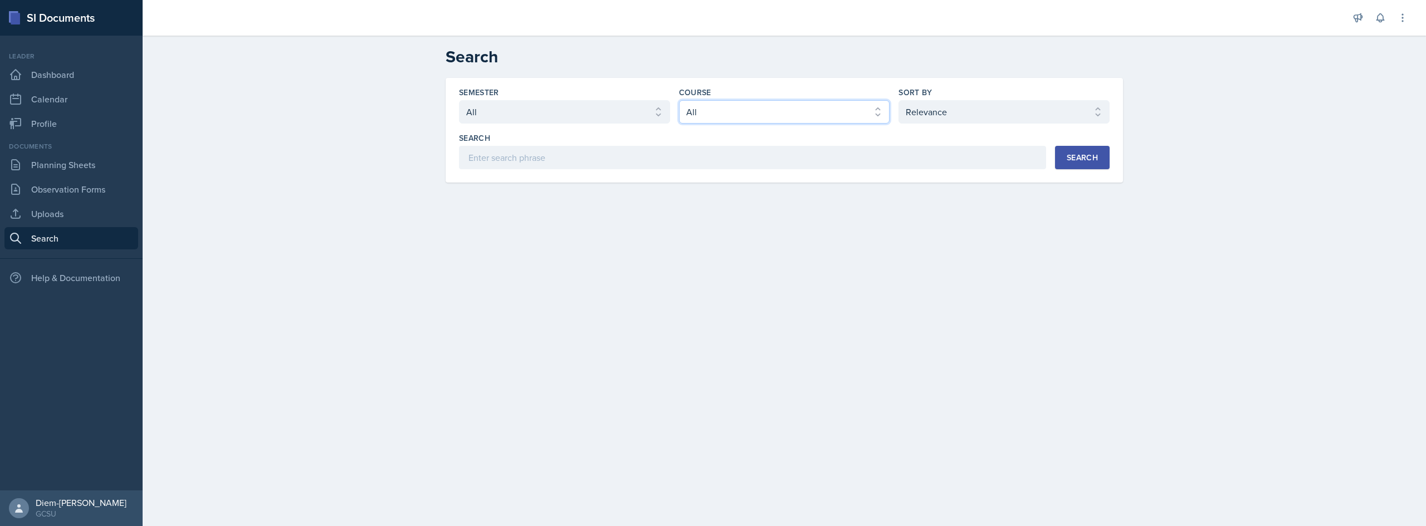
click at [814, 119] on select "Select course All ACCT 3101 ACCT 3102 ASTR 1000 BIOL 1100 BIOL 1107 BIOL 1108 B…" at bounding box center [784, 111] width 211 height 23
select select "6d02d006-d2ce-4ab3-bc11-53b48f3c94ca"
click at [679, 100] on select "Select course All ACCT 3101 ACCT 3102 ASTR 1000 BIOL 1100 BIOL 1107 BIOL 1108 B…" at bounding box center [784, 111] width 211 height 23
click at [1079, 159] on div "Search" at bounding box center [1082, 157] width 31 height 9
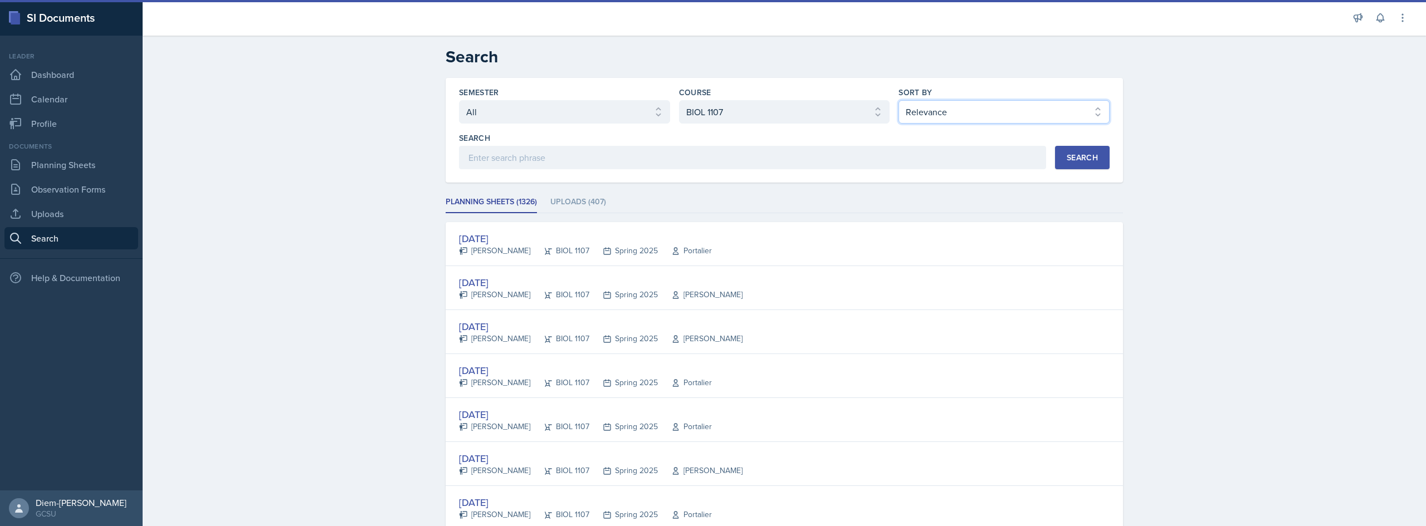
click at [1002, 114] on select "Select sort by Relevance Document Date (Asc) Document Date (Desc)" at bounding box center [1003, 111] width 211 height 23
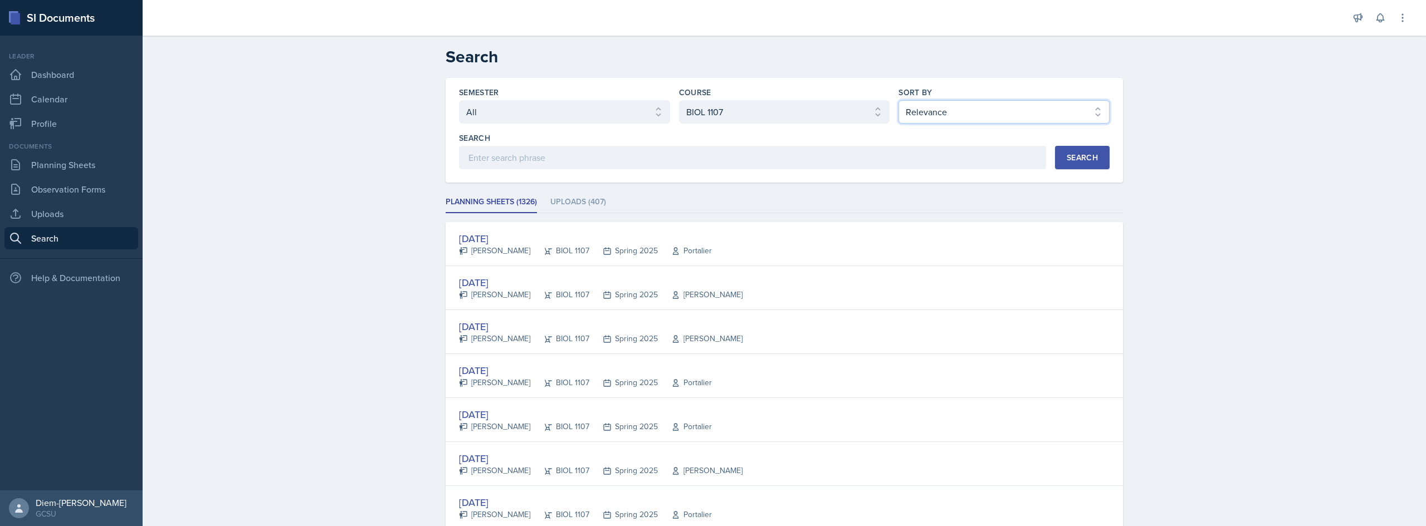
click at [1002, 114] on select "Select sort by Relevance Document Date (Asc) Document Date (Desc)" at bounding box center [1003, 111] width 211 height 23
click at [968, 118] on select "Select sort by Relevance Document Date (Asc) Document Date (Desc)" at bounding box center [1003, 111] width 211 height 23
click at [970, 115] on select "Select sort by Relevance Document Date (Asc) Document Date (Desc)" at bounding box center [1003, 111] width 211 height 23
click at [898, 100] on select "Select sort by Relevance Document Date (Asc) Document Date (Desc)" at bounding box center [1003, 111] width 211 height 23
click at [1067, 157] on div "Search" at bounding box center [1082, 157] width 31 height 9
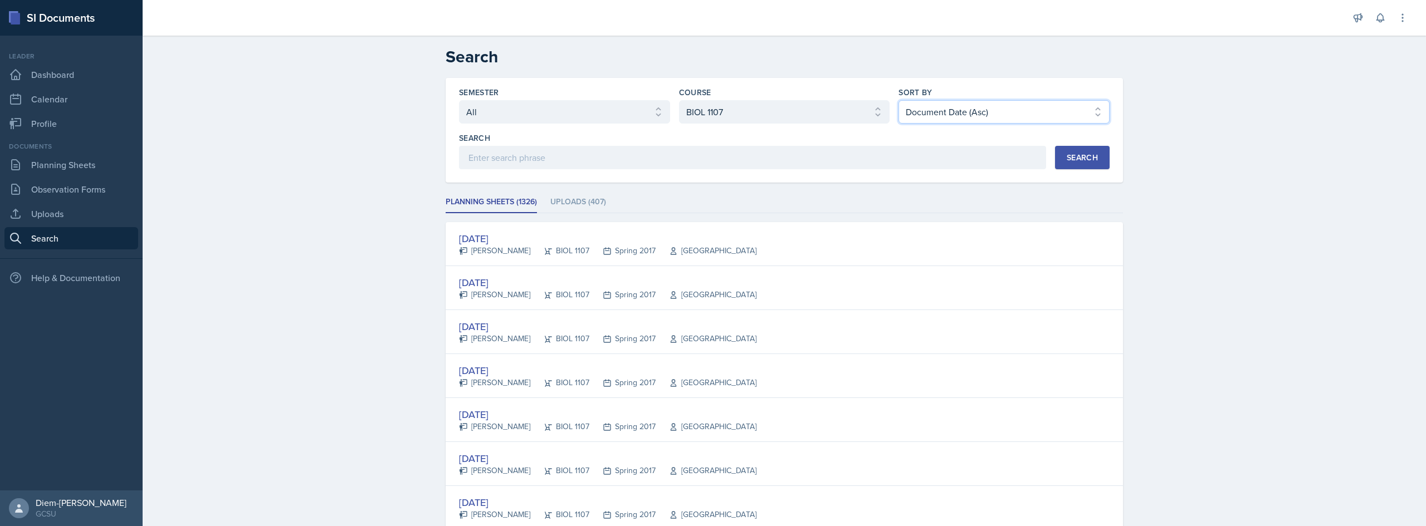
click at [1010, 116] on select "Select sort by Relevance Document Date (Asc) Document Date (Desc)" at bounding box center [1003, 111] width 211 height 23
select select "3"
click at [898, 100] on select "Select sort by Relevance Document Date (Asc) Document Date (Desc)" at bounding box center [1003, 111] width 211 height 23
click at [1078, 172] on div "Semester Select semester All Fall 2025 Spring 2025 Fall 2024 Spring 2024 Fall 2…" at bounding box center [784, 130] width 677 height 105
click at [1078, 165] on button "Search" at bounding box center [1082, 157] width 55 height 23
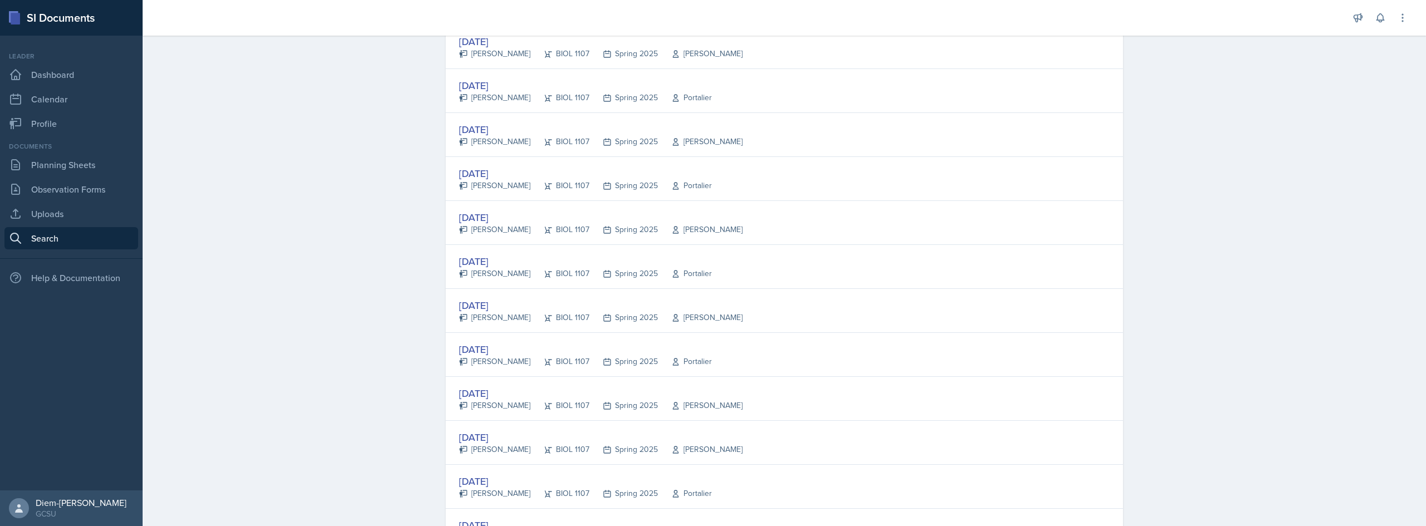
scroll to position [1966, 0]
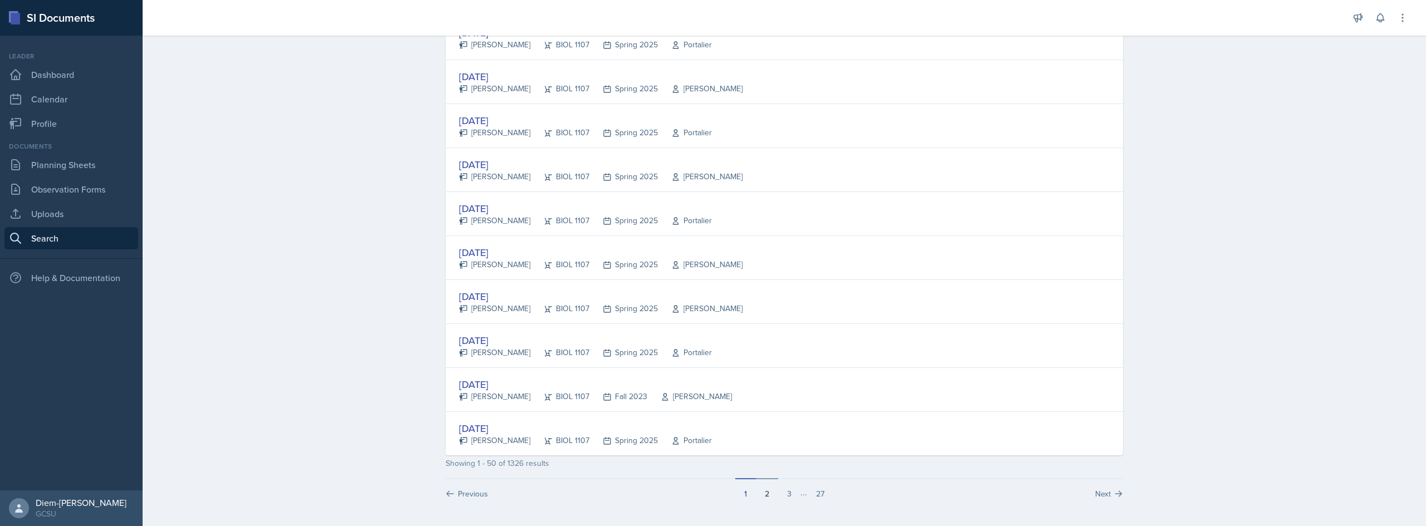
click at [765, 488] on button "2" at bounding box center [767, 488] width 22 height 21
click at [784, 491] on button "3" at bounding box center [789, 488] width 22 height 21
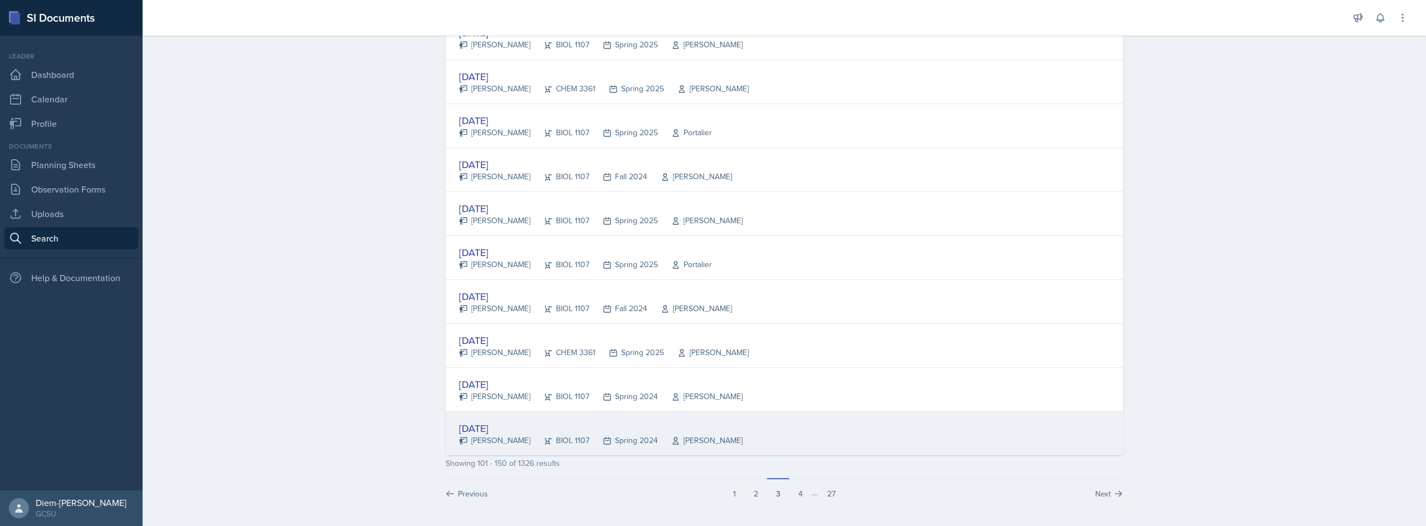
click at [623, 428] on div "[DATE]" at bounding box center [600, 428] width 283 height 15
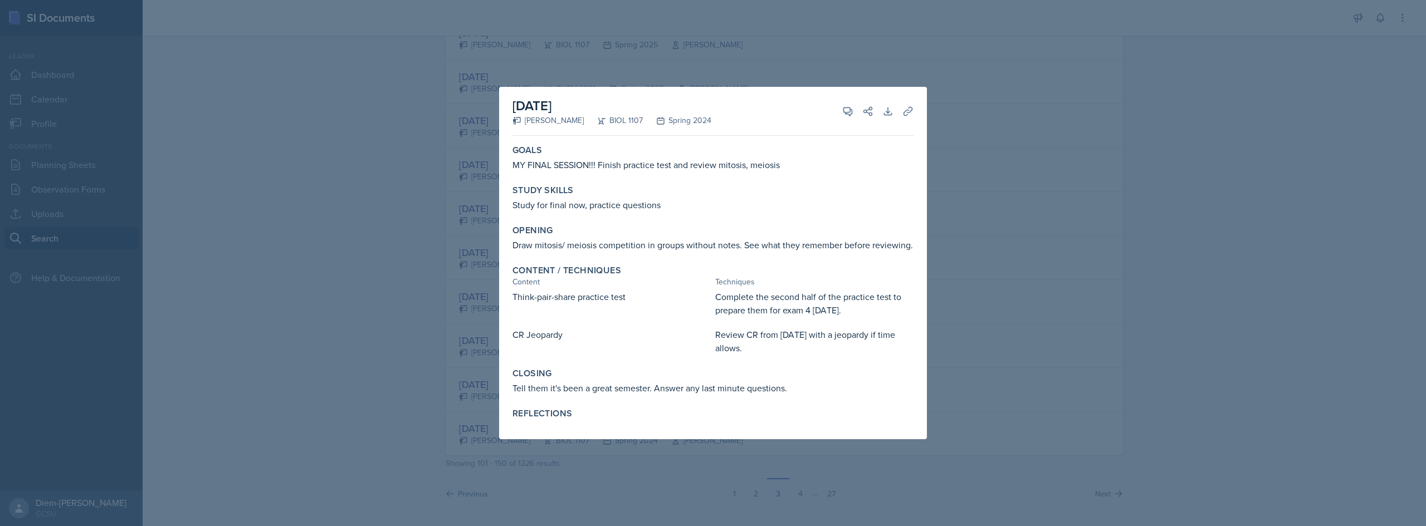
click at [1016, 303] on div at bounding box center [713, 263] width 1426 height 526
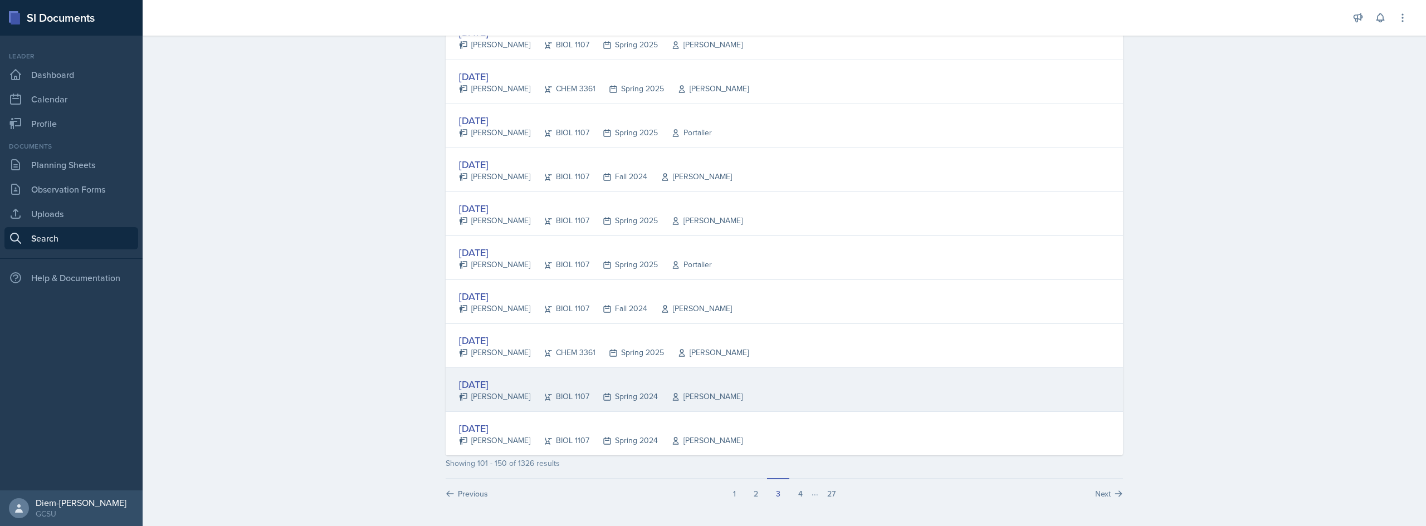
click at [518, 382] on div "[DATE]" at bounding box center [600, 384] width 283 height 15
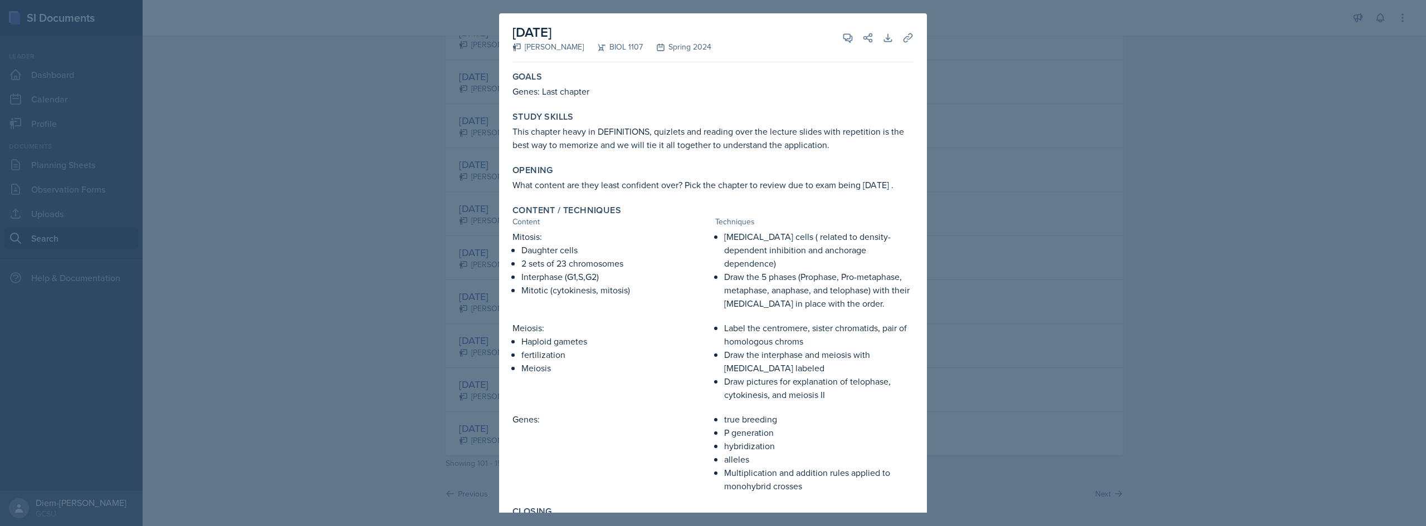
click at [986, 301] on div at bounding box center [713, 263] width 1426 height 526
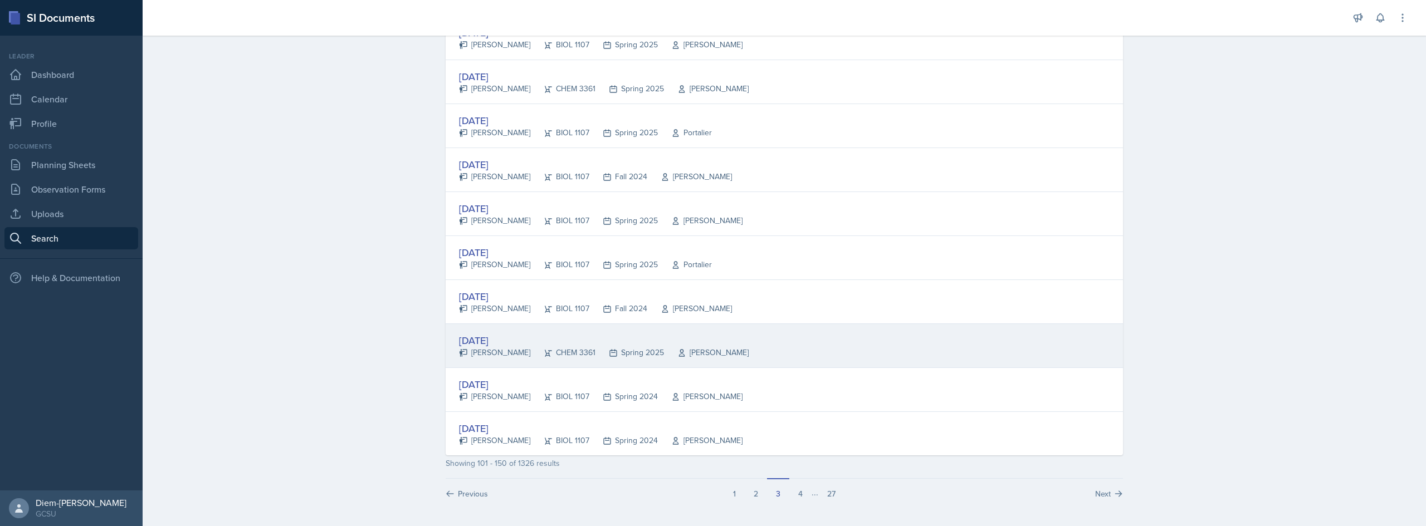
click at [521, 341] on div "[DATE]" at bounding box center [604, 340] width 290 height 15
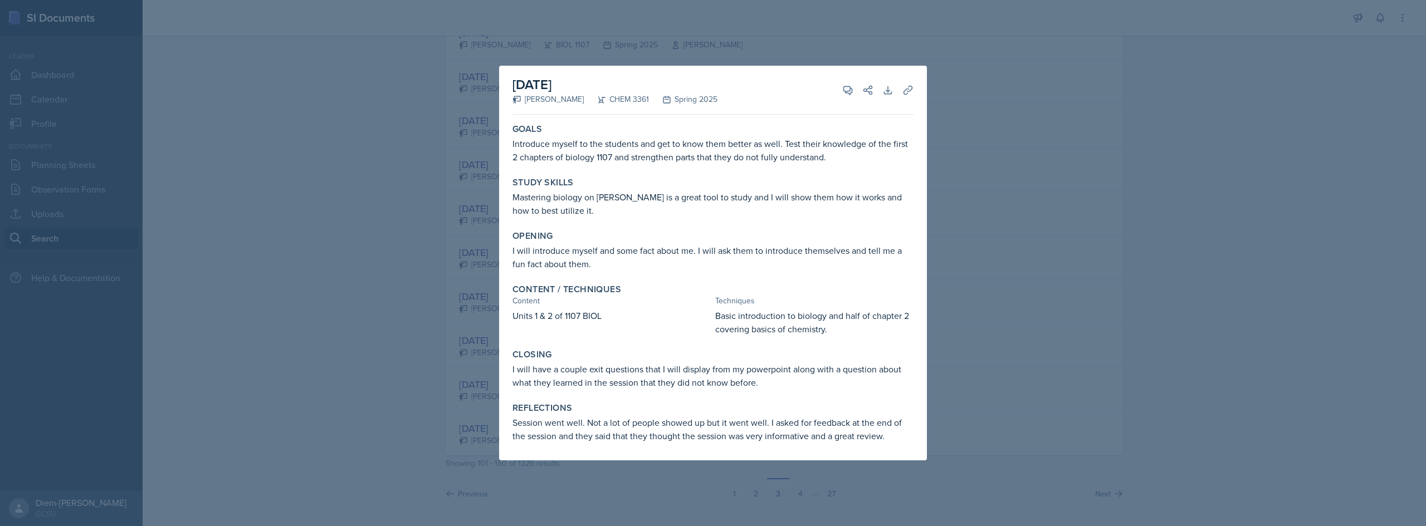
click at [1020, 318] on div at bounding box center [713, 263] width 1426 height 526
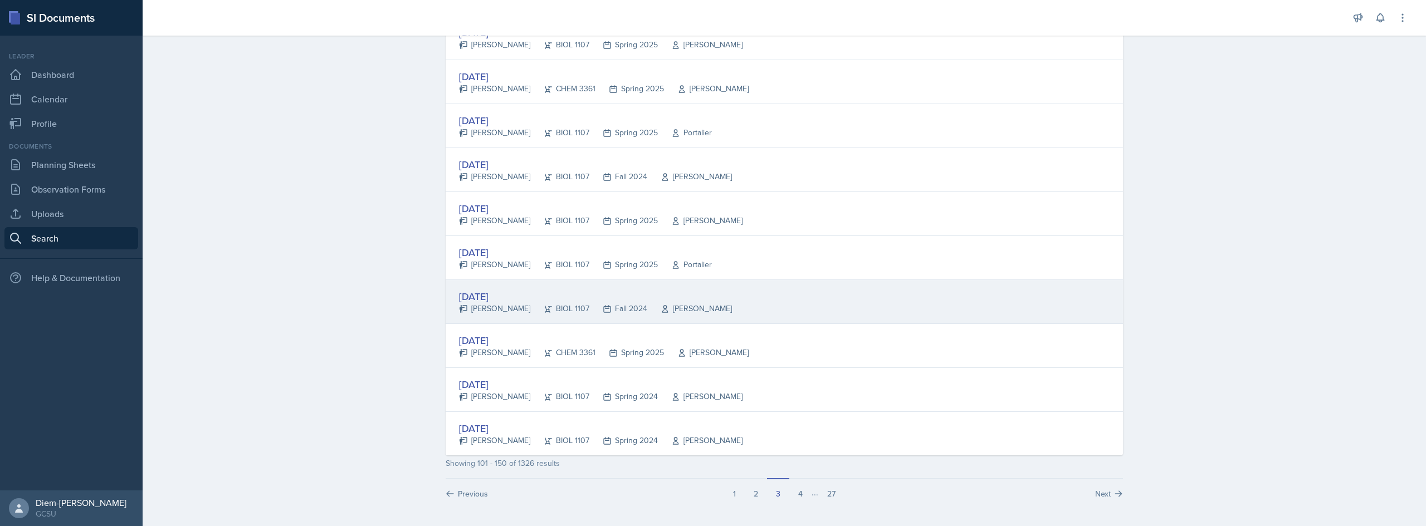
click at [594, 301] on div "[DATE]" at bounding box center [595, 296] width 273 height 15
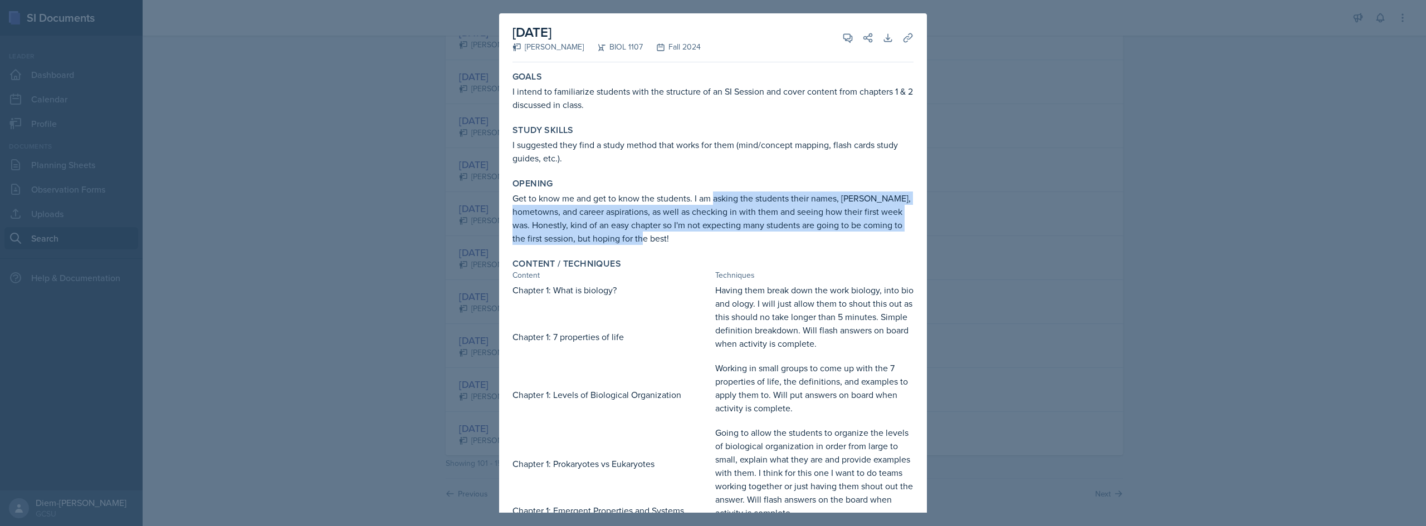
drag, startPoint x: 714, startPoint y: 201, endPoint x: 784, endPoint y: 235, distance: 78.2
click at [784, 235] on p "Get to know me and get to know the students. I am asking the students their nam…" at bounding box center [712, 218] width 401 height 53
click at [652, 239] on p "Get to know me and get to know the students. I am asking the students their nam…" at bounding box center [712, 218] width 401 height 53
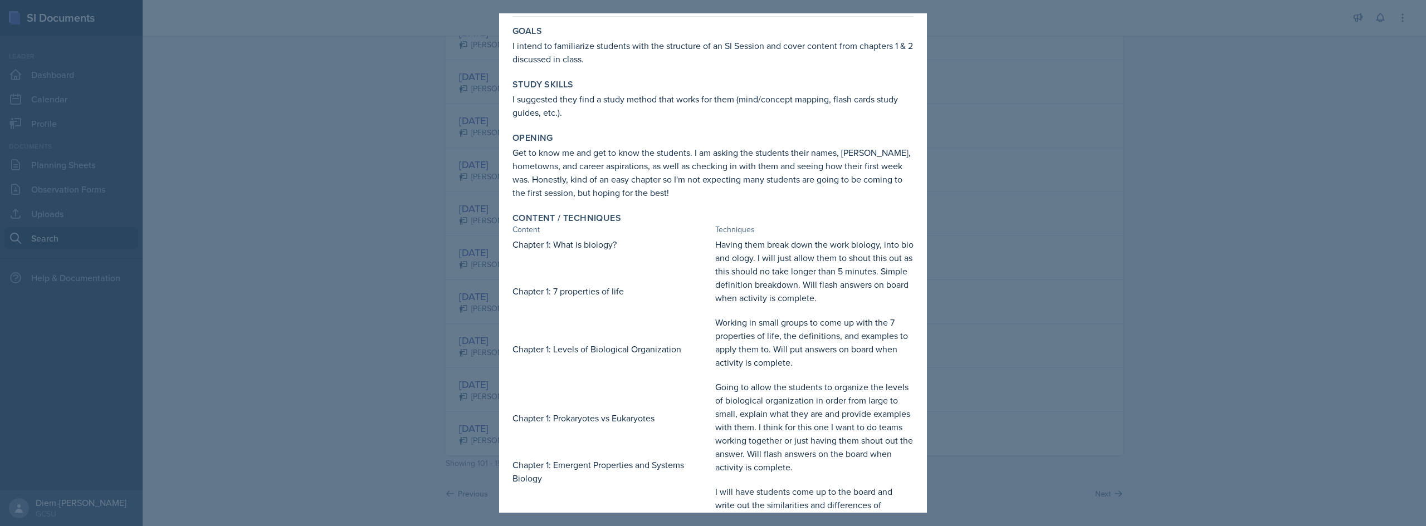
scroll to position [0, 0]
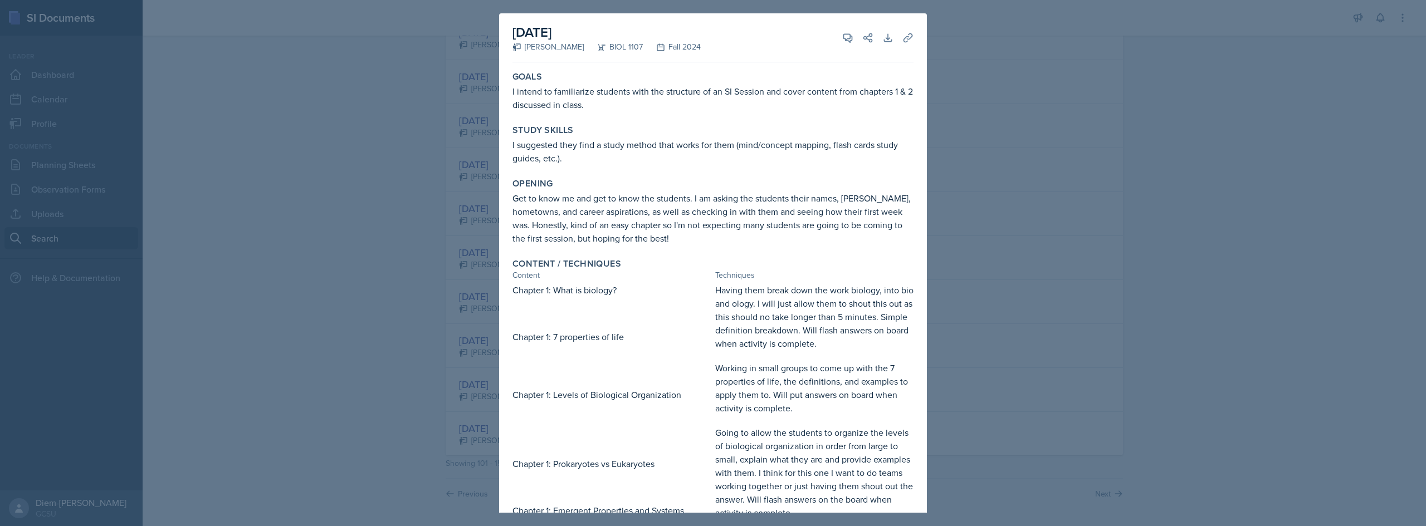
click at [1110, 145] on div at bounding box center [713, 263] width 1426 height 526
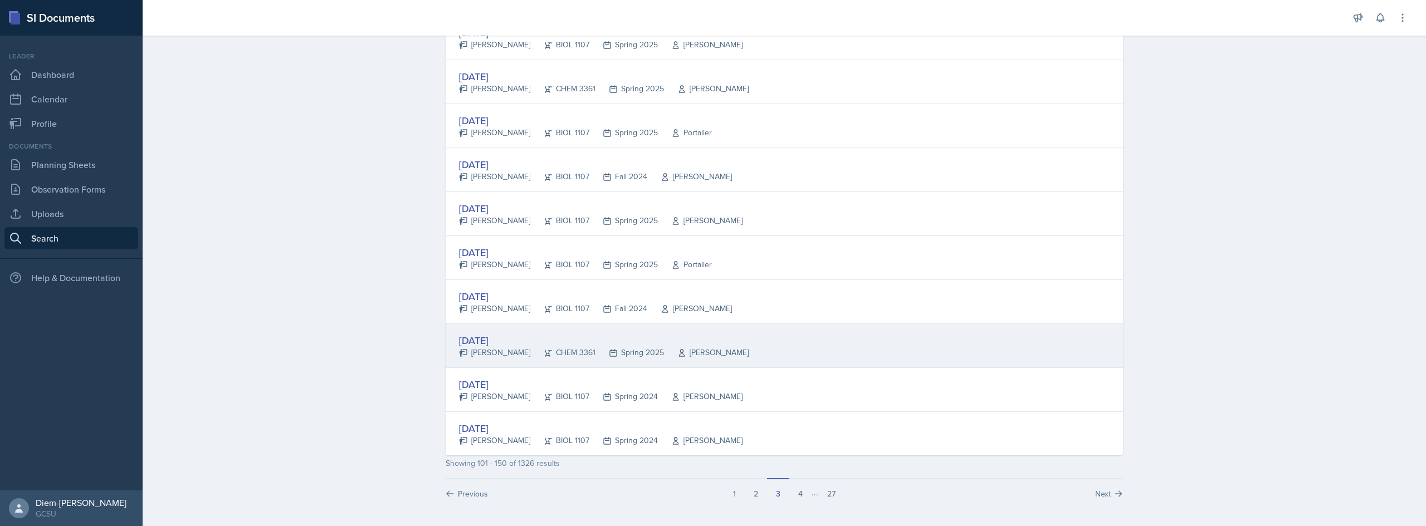
click at [547, 335] on div "[DATE]" at bounding box center [604, 340] width 290 height 15
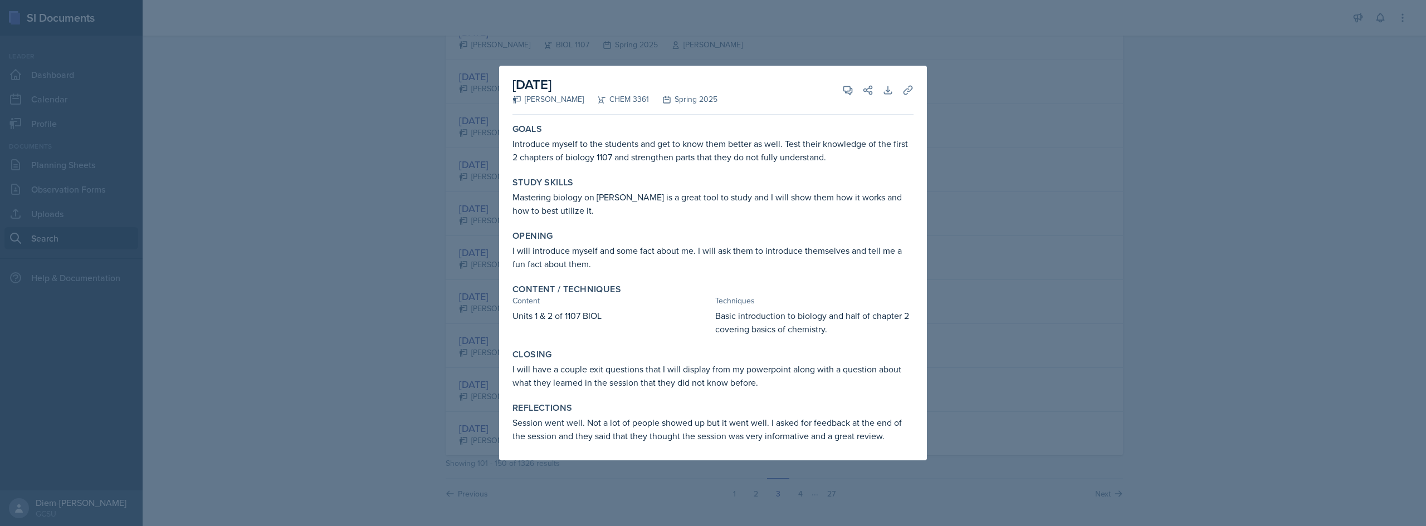
click at [1091, 102] on div at bounding box center [713, 263] width 1426 height 526
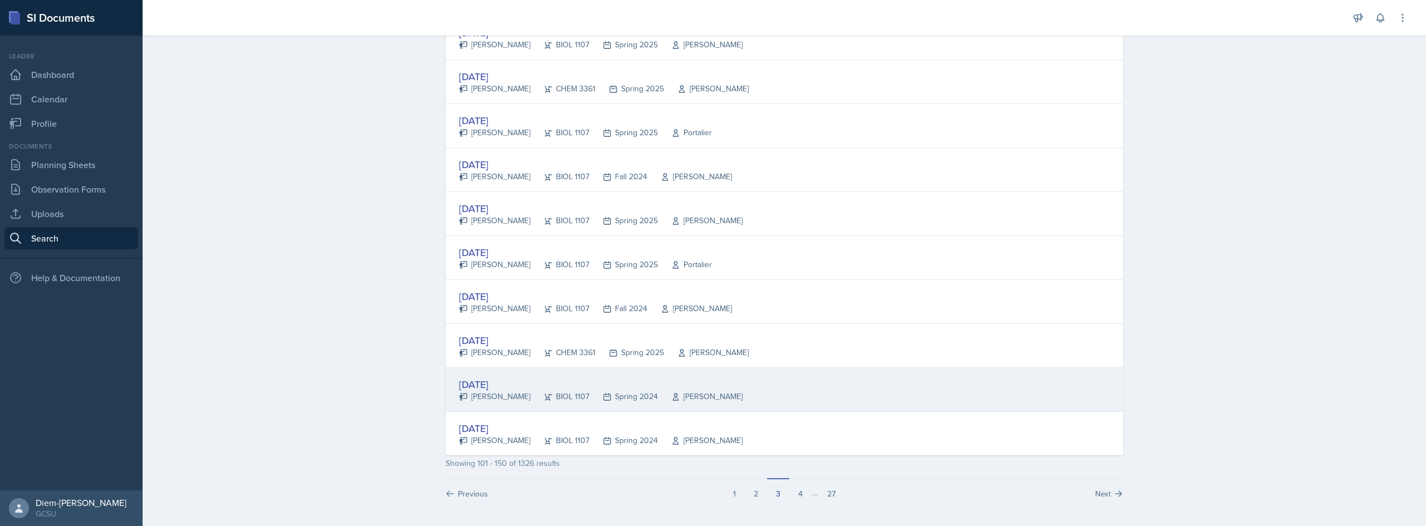
click at [497, 393] on div "[PERSON_NAME]" at bounding box center [494, 397] width 71 height 12
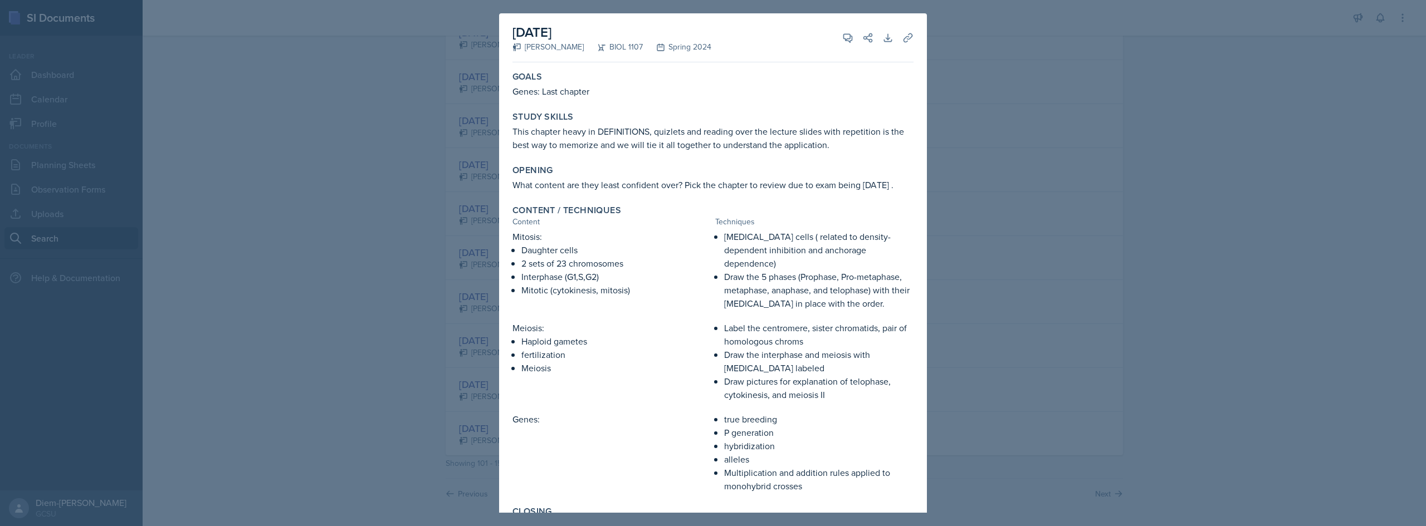
click at [973, 231] on div at bounding box center [713, 263] width 1426 height 526
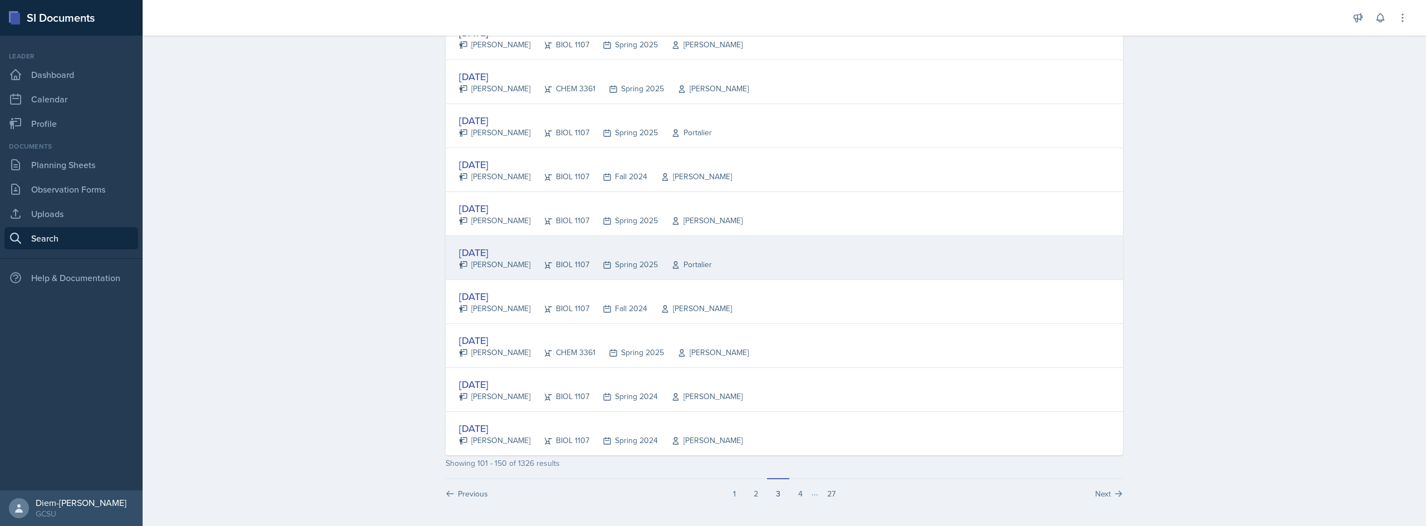
click at [476, 267] on div "[PERSON_NAME]" at bounding box center [494, 265] width 71 height 12
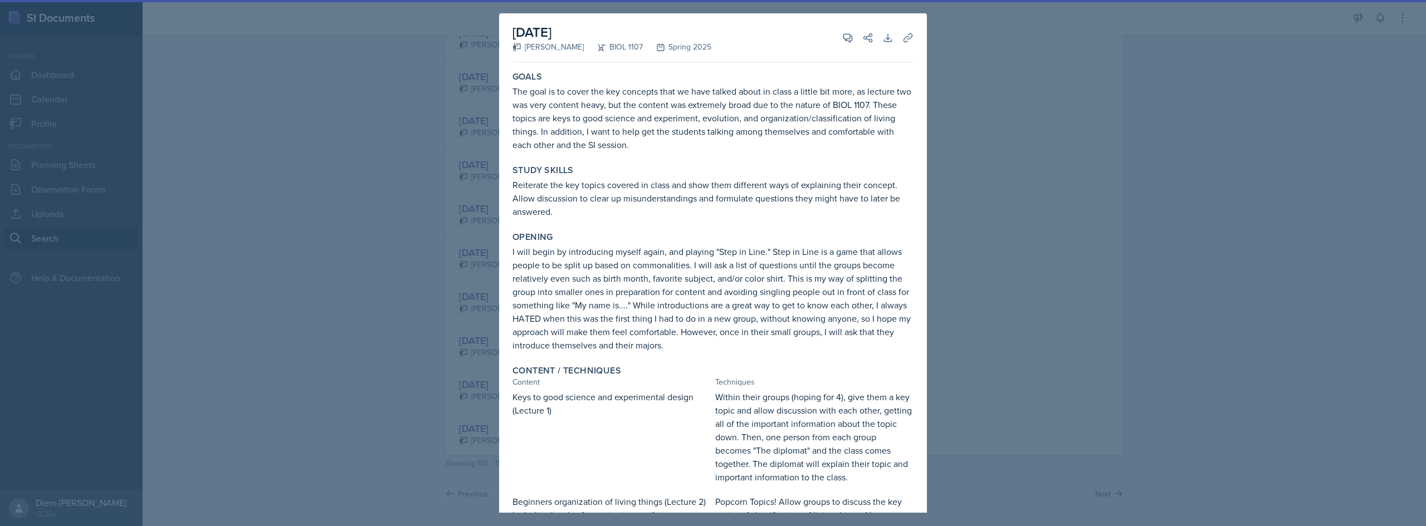
click at [1219, 250] on div at bounding box center [713, 263] width 1426 height 526
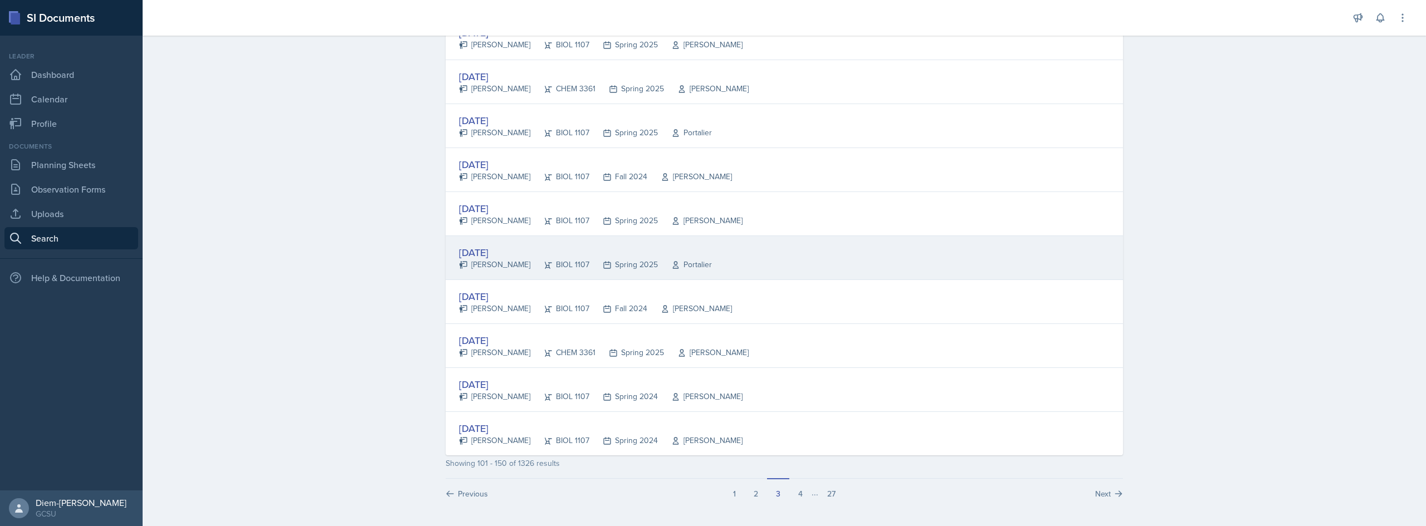
click at [706, 260] on div "[DATE] [PERSON_NAME] BIOL 1107 Spring 2025 Portalier" at bounding box center [784, 258] width 677 height 44
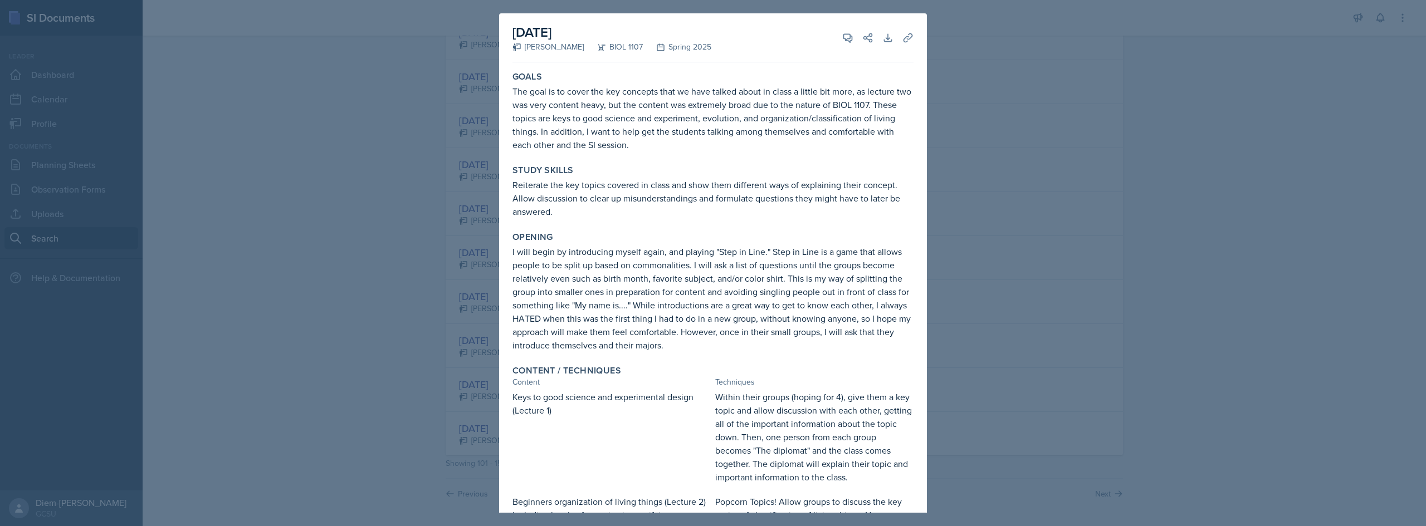
click at [1098, 170] on div at bounding box center [713, 263] width 1426 height 526
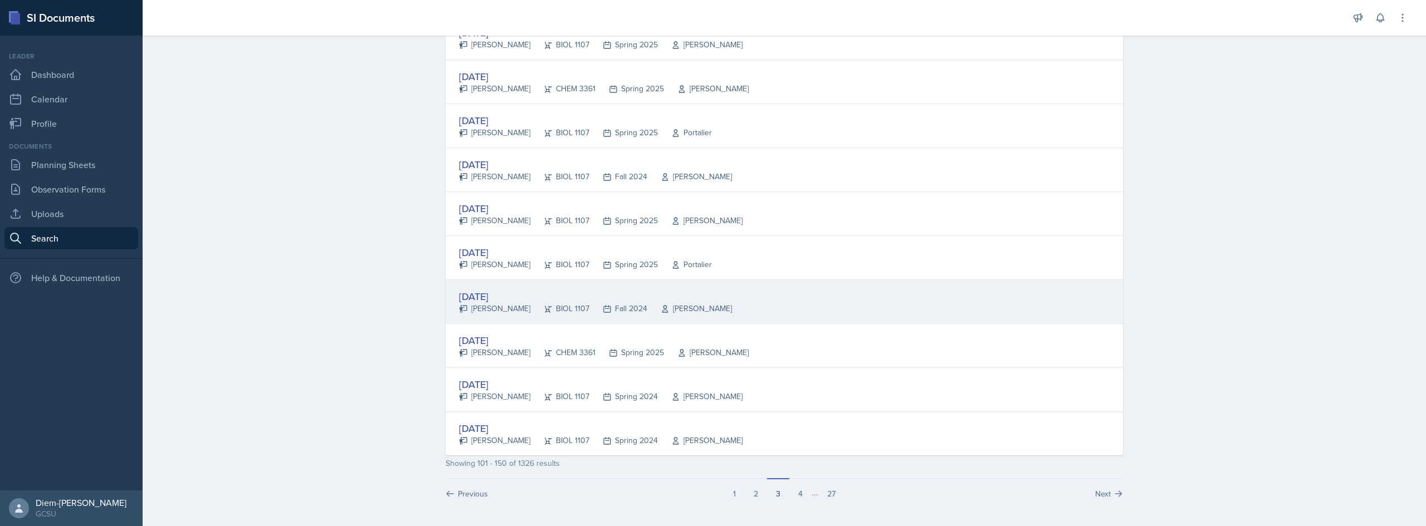
click at [564, 309] on div "BIOL 1107" at bounding box center [559, 309] width 59 height 12
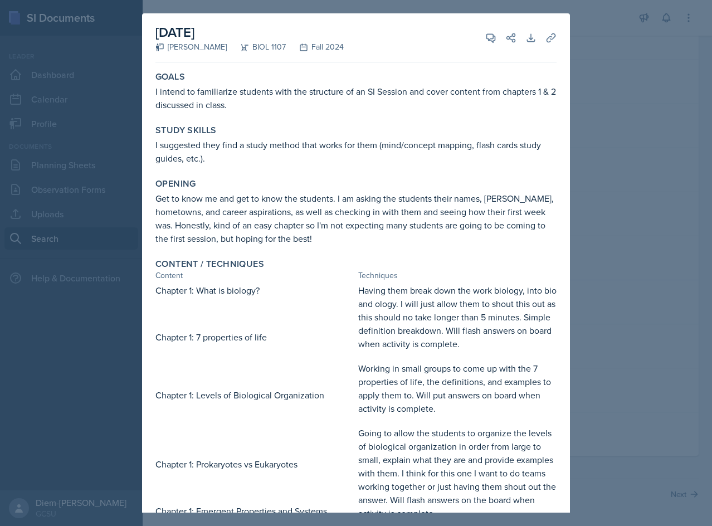
click at [268, 111] on div "Goals I intend to familiarize students with the structure of an SI Session and …" at bounding box center [356, 91] width 410 height 49
click at [245, 105] on p "I intend to familiarize students with the structure of an SI Session and cover …" at bounding box center [355, 98] width 401 height 27
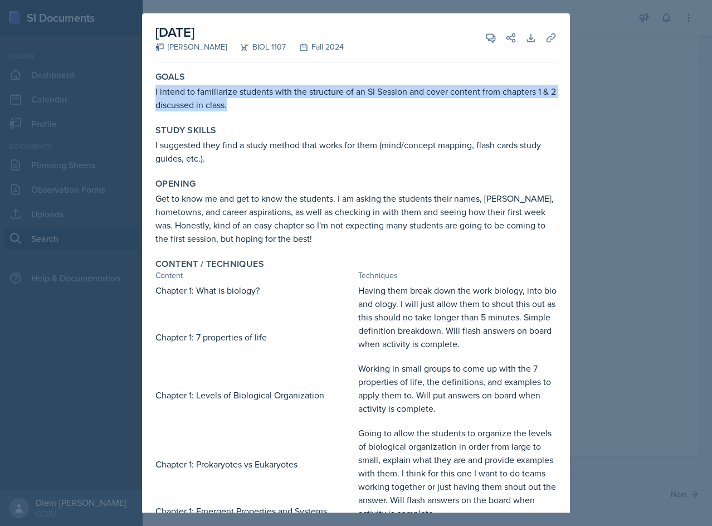
drag, startPoint x: 243, startPoint y: 106, endPoint x: 153, endPoint y: 91, distance: 91.9
click at [153, 91] on div "Goals I intend to familiarize students with the structure of an SI Session and …" at bounding box center [356, 91] width 410 height 49
copy p "I intend to familiarize students with the structure of an SI Session and cover …"
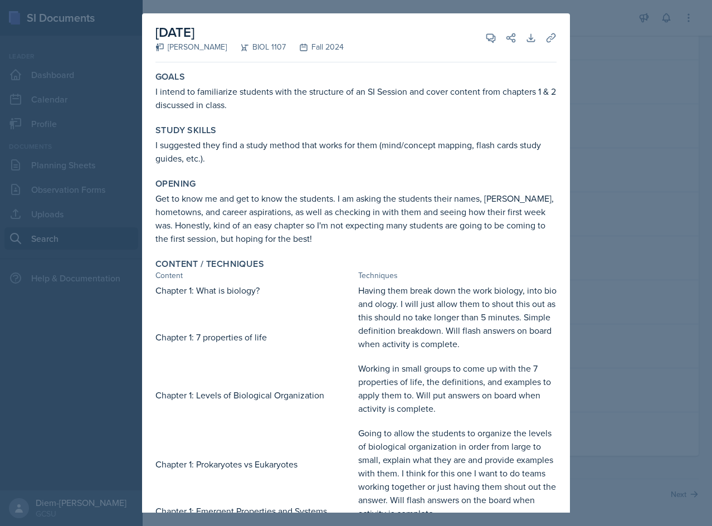
click at [185, 154] on p "I suggested they find a study method that works for them (mind/concept mapping,…" at bounding box center [355, 151] width 401 height 27
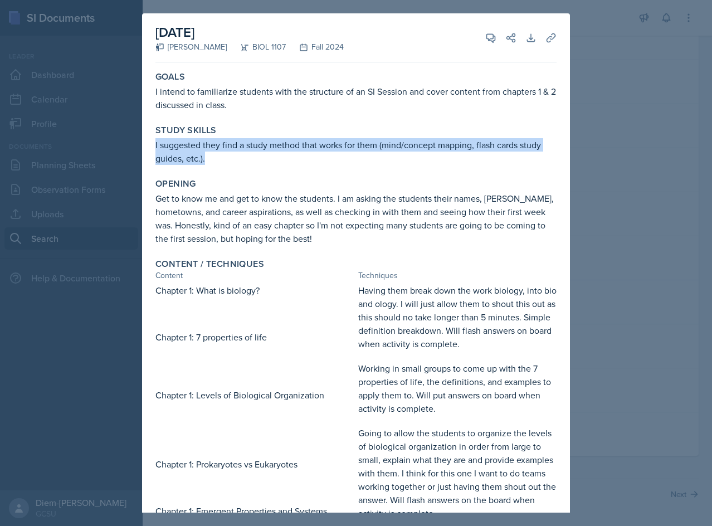
drag, startPoint x: 205, startPoint y: 162, endPoint x: 151, endPoint y: 146, distance: 56.4
click at [151, 146] on div "Study Skills I suggested they find a study method that works for them (mind/con…" at bounding box center [356, 144] width 410 height 49
copy p "I suggested they find a study method that works for them (mind/concept mapping,…"
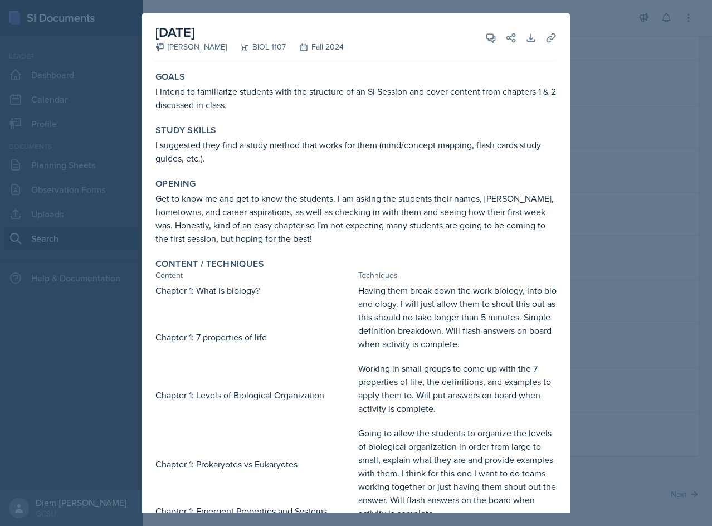
click at [296, 228] on p "Get to know me and get to know the students. I am asking the students their nam…" at bounding box center [355, 218] width 401 height 53
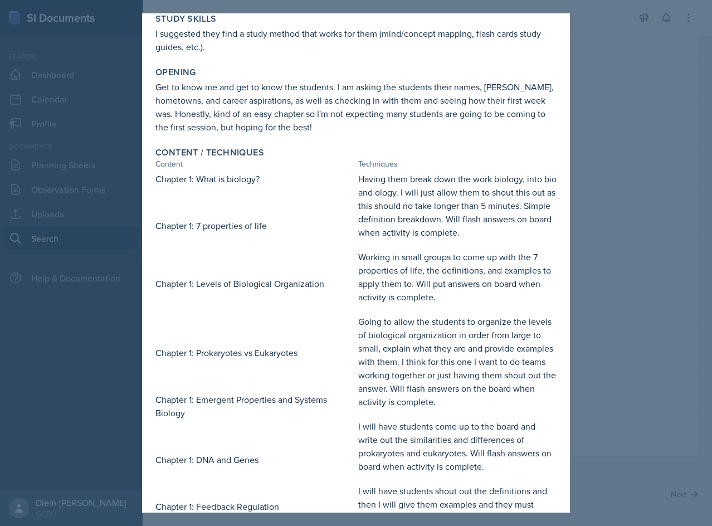
click at [356, 123] on p "Get to know me and get to know the students. I am asking the students their nam…" at bounding box center [355, 106] width 401 height 53
click at [427, 97] on p "Get to know me and get to know the students. I am asking the students their nam…" at bounding box center [355, 106] width 401 height 53
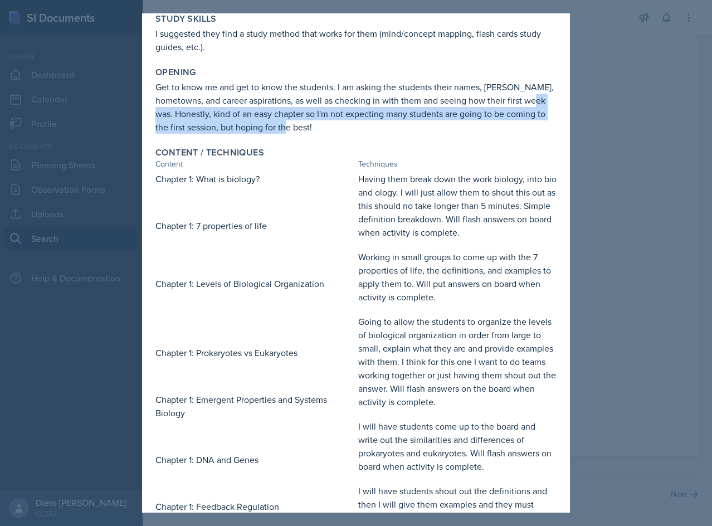
drag, startPoint x: 174, startPoint y: 116, endPoint x: 327, endPoint y: 124, distance: 153.3
click at [327, 124] on p "Get to know me and get to know the students. I am asking the students their nam…" at bounding box center [355, 106] width 401 height 53
copy p "Honestly, kind of an easy chapter so I'm not expecting many students are going …"
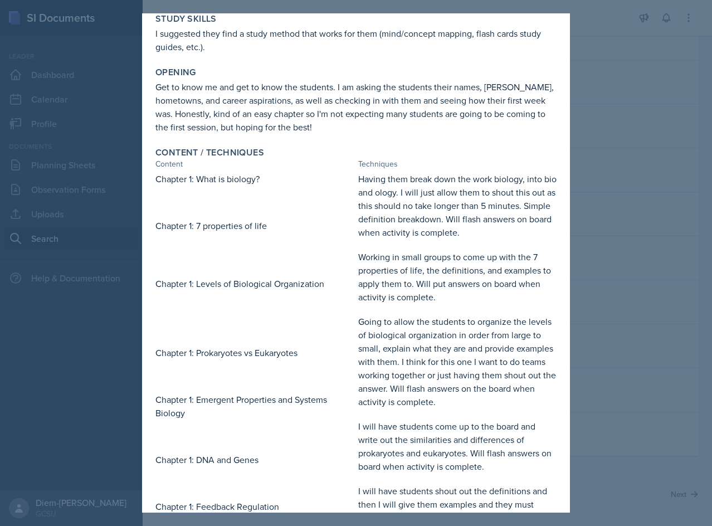
click at [320, 203] on p at bounding box center [254, 202] width 198 height 11
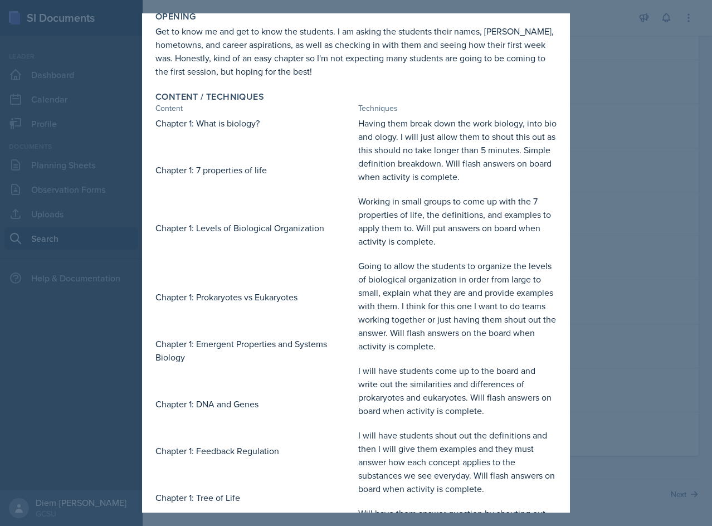
scroll to position [223, 0]
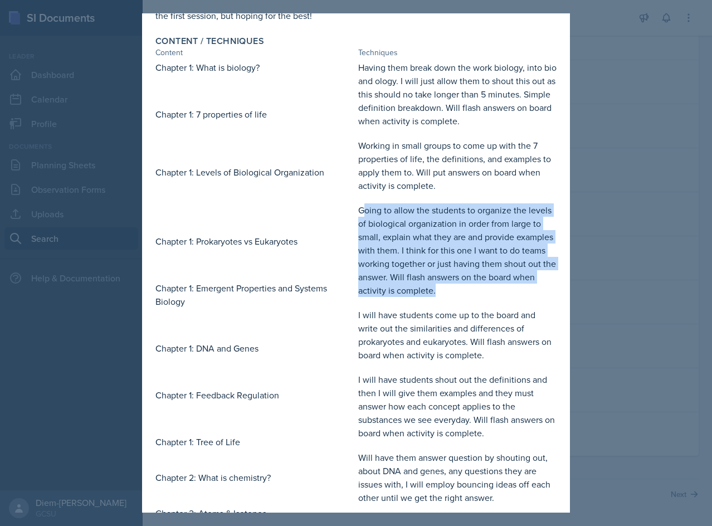
drag, startPoint x: 361, startPoint y: 210, endPoint x: 503, endPoint y: 285, distance: 160.4
click at [503, 285] on p "Going to allow the students to organize the levels of biological organization i…" at bounding box center [457, 250] width 198 height 94
click at [457, 272] on p "Going to allow the students to organize the levels of biological organization i…" at bounding box center [457, 250] width 198 height 94
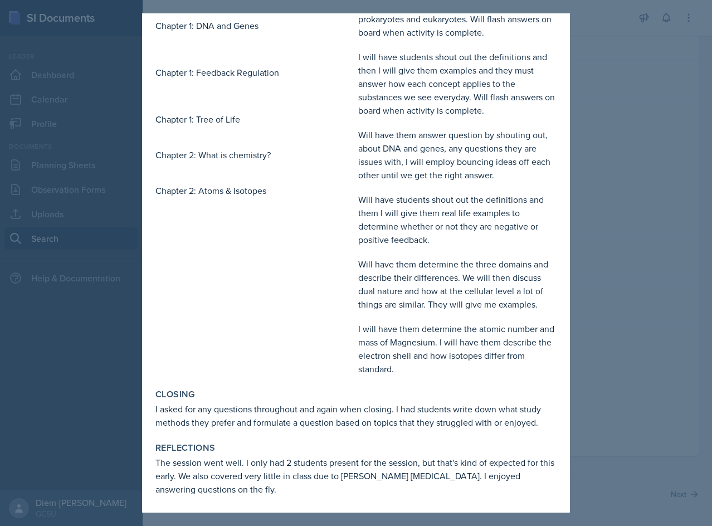
scroll to position [546, 0]
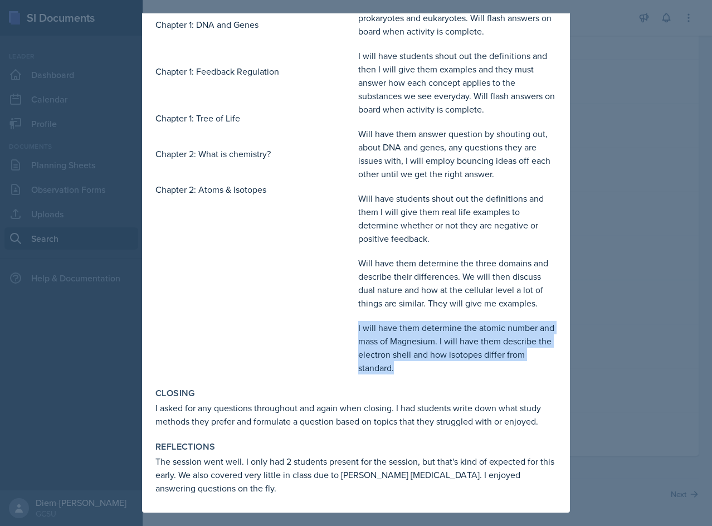
drag, startPoint x: 354, startPoint y: 327, endPoint x: 466, endPoint y: 364, distance: 117.8
click at [466, 364] on p "I will have them determine the atomic number and mass of Magnesium. I will have…" at bounding box center [457, 347] width 198 height 53
copy p "I will have them determine the atomic number and mass of Magnesium. I will have…"
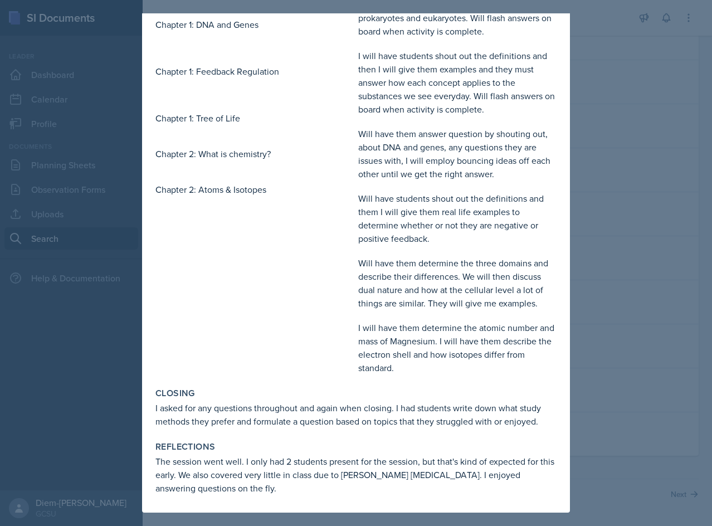
click at [374, 292] on p "Will have them determine the three domains and describe their differences. We w…" at bounding box center [457, 282] width 198 height 53
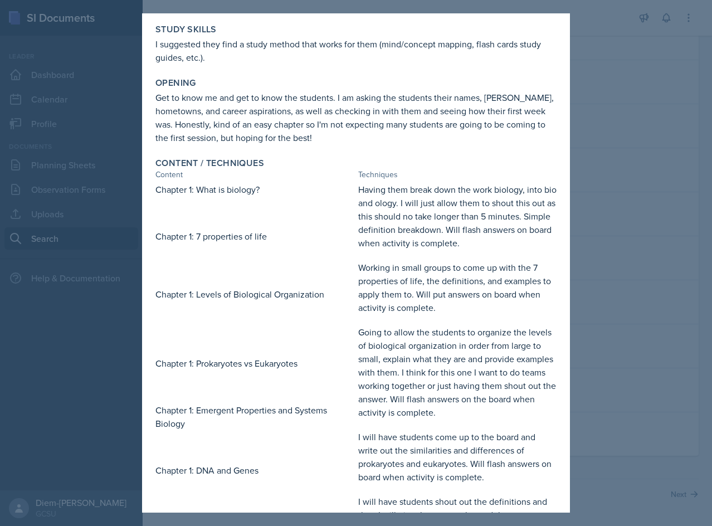
scroll to position [0, 0]
